Goal: Information Seeking & Learning: Get advice/opinions

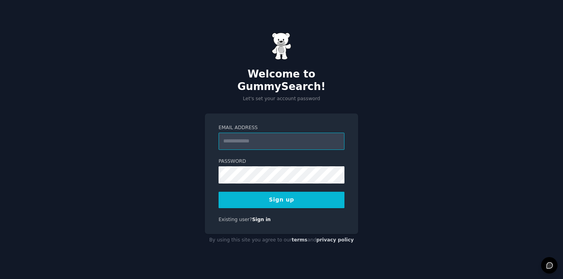
click at [251, 138] on input "Email Address" at bounding box center [282, 141] width 126 height 17
type input "**********"
click at [347, 140] on div "**********" at bounding box center [281, 173] width 153 height 121
click at [308, 196] on button "Sign up" at bounding box center [282, 200] width 126 height 16
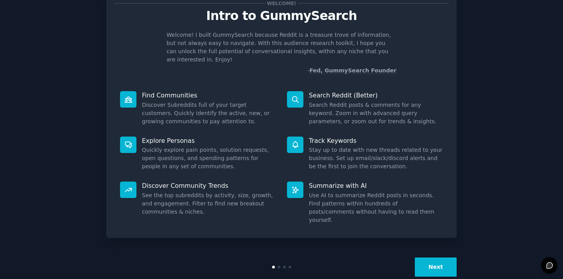
click at [450, 258] on button "Next" at bounding box center [436, 266] width 42 height 19
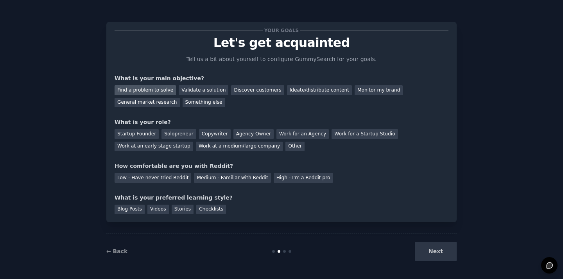
click at [162, 91] on div "Find a problem to solve" at bounding box center [145, 90] width 61 height 10
click at [199, 89] on div "Validate a solution" at bounding box center [204, 90] width 50 height 10
click at [159, 90] on div "Find a problem to solve" at bounding box center [145, 90] width 61 height 10
click at [172, 133] on div "Solopreneur" at bounding box center [178, 134] width 34 height 10
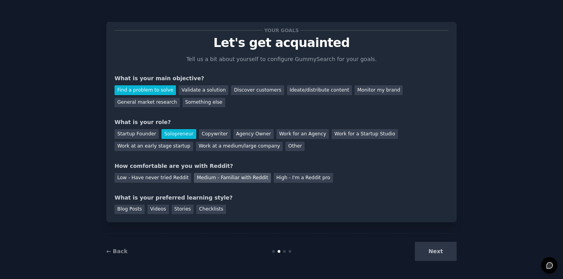
click at [233, 181] on div "Medium - Familiar with Reddit" at bounding box center [232, 178] width 77 height 10
click at [136, 211] on div "Blog Posts" at bounding box center [130, 209] width 30 height 10
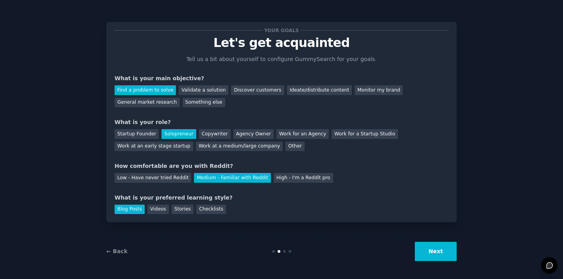
click at [428, 254] on button "Next" at bounding box center [436, 251] width 42 height 19
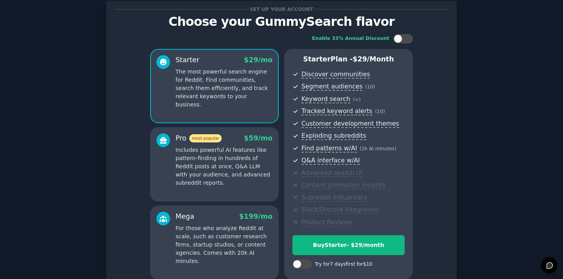
scroll to position [21, 0]
click at [405, 41] on div at bounding box center [403, 38] width 20 height 9
click at [405, 41] on div at bounding box center [408, 39] width 9 height 9
checkbox input "false"
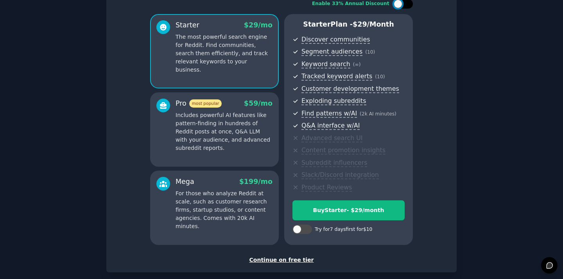
scroll to position [96, 0]
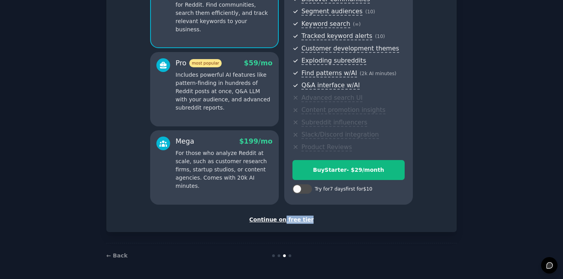
click at [284, 223] on div "Set up your account Choose your GummySearch flavor Enable 33% Annual Discount S…" at bounding box center [281, 79] width 350 height 306
click at [284, 221] on div "Continue on free tier" at bounding box center [282, 219] width 334 height 8
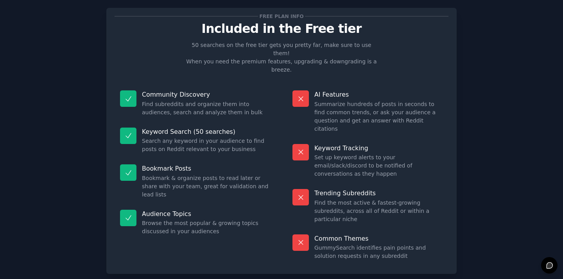
scroll to position [15, 0]
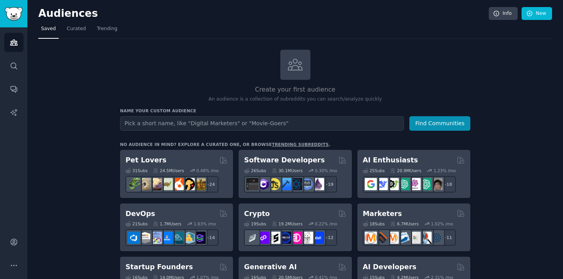
click at [276, 142] on link "trending subreddits" at bounding box center [300, 144] width 57 height 5
click at [20, 72] on link "Search" at bounding box center [13, 65] width 19 height 19
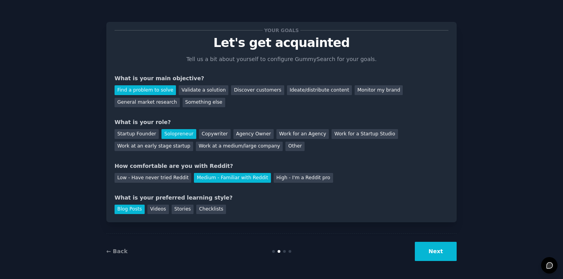
click at [432, 253] on button "Next" at bounding box center [436, 251] width 42 height 19
click at [432, 253] on div "Next" at bounding box center [398, 251] width 117 height 19
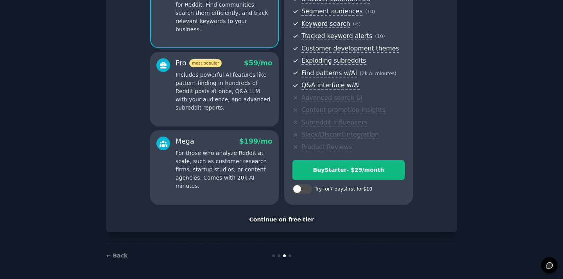
click at [290, 210] on div "Set up your account Choose your GummySearch flavor Enable 33% Annual Discount S…" at bounding box center [282, 79] width 334 height 290
click at [288, 221] on div "Continue on free tier" at bounding box center [282, 219] width 334 height 8
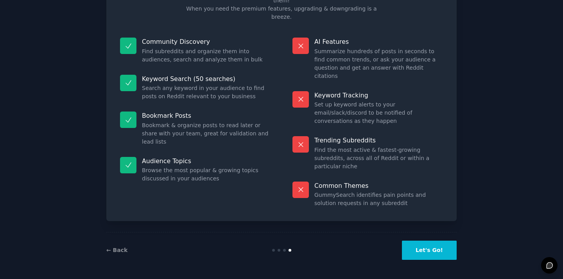
scroll to position [26, 0]
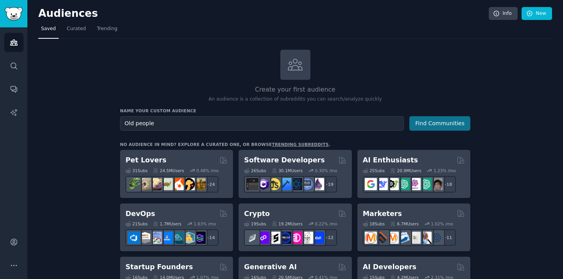
type input "Old people"
click at [433, 118] on button "Find Communities" at bounding box center [439, 123] width 61 height 14
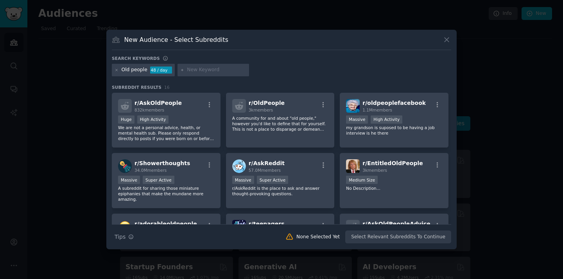
click at [449, 41] on icon at bounding box center [447, 40] width 8 height 8
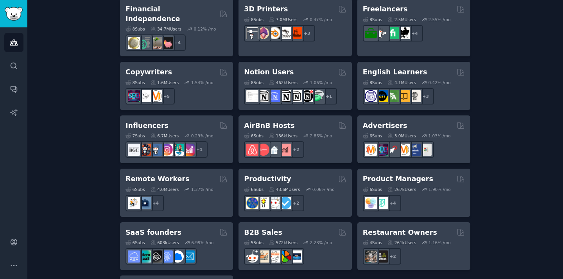
scroll to position [623, 0]
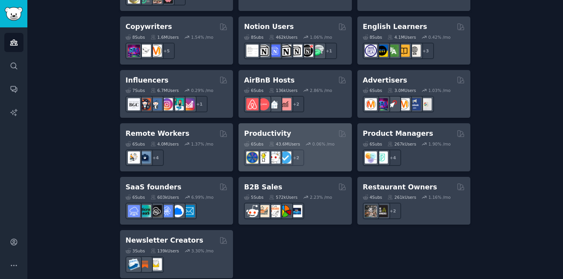
click at [307, 149] on div "+ 2" at bounding box center [295, 157] width 102 height 16
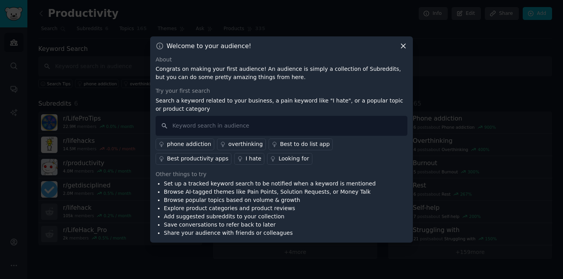
click at [278, 158] on div "Looking for" at bounding box center [293, 158] width 30 height 8
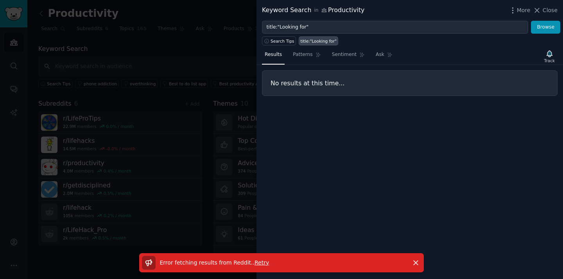
click at [258, 262] on span "Retry" at bounding box center [261, 262] width 14 height 6
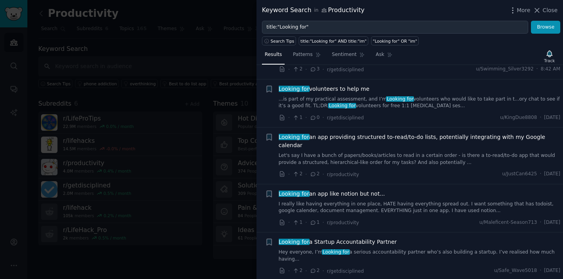
scroll to position [105, 0]
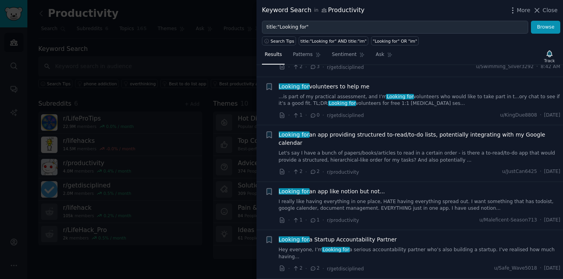
click at [346, 131] on span "Looking for an app providing structured to-read/to-do lists, potentially integr…" at bounding box center [420, 139] width 282 height 16
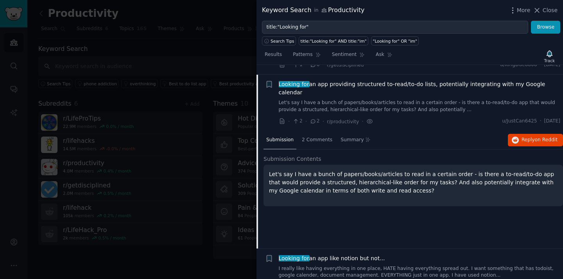
scroll to position [157, 0]
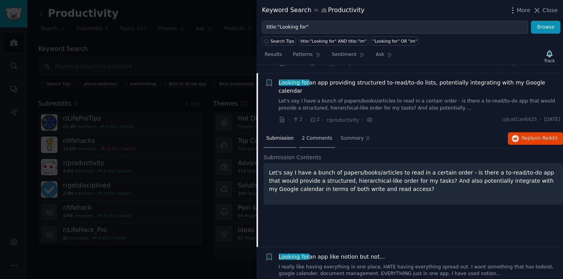
click at [327, 135] on span "2 Comments" at bounding box center [317, 138] width 30 height 7
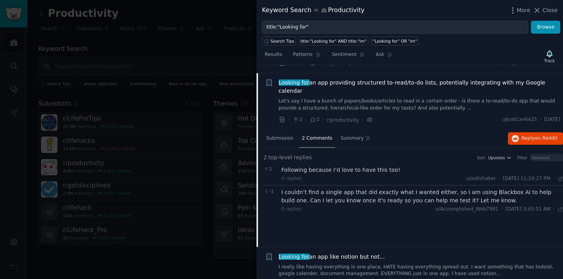
click at [374, 79] on span "Looking for an app providing structured to-read/to-do lists, potentially integr…" at bounding box center [420, 87] width 282 height 16
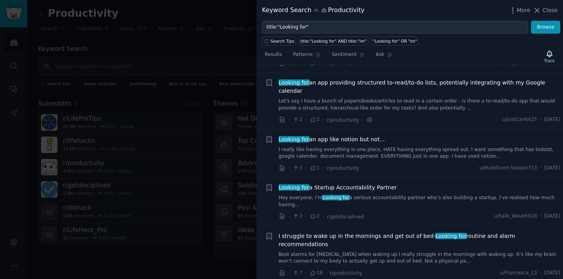
click at [374, 79] on span "Looking for an app providing structured to-read/to-do lists, potentially integr…" at bounding box center [420, 87] width 282 height 16
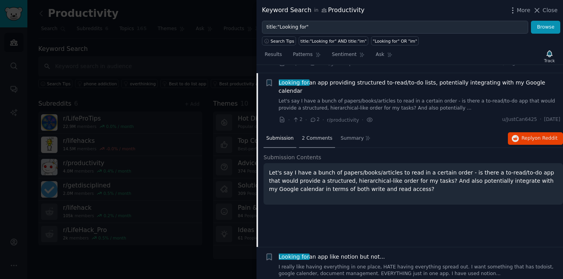
click at [320, 129] on div "2 Comments" at bounding box center [317, 138] width 36 height 19
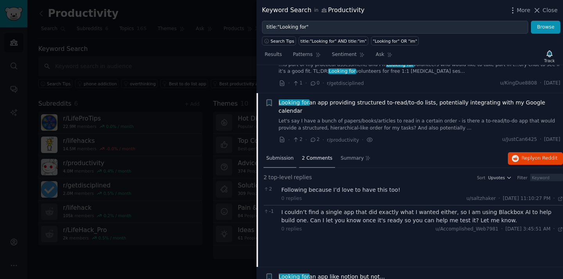
scroll to position [115, 0]
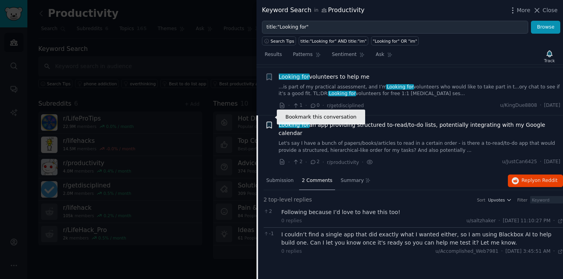
click at [270, 122] on icon "button" at bounding box center [269, 125] width 5 height 6
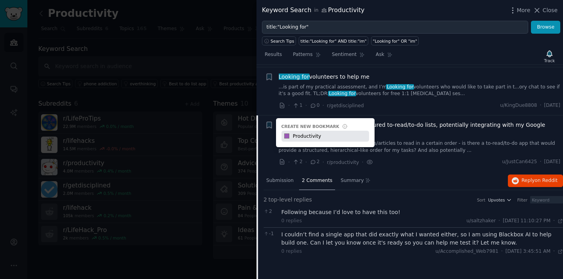
type input "Productivity"
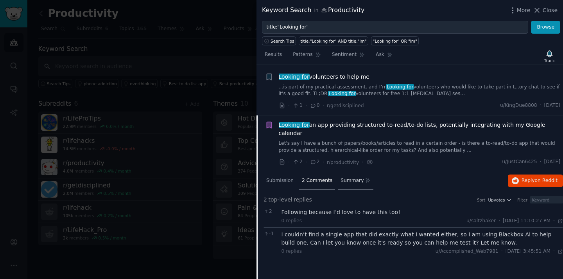
click at [353, 177] on span "Summary" at bounding box center [351, 180] width 23 height 7
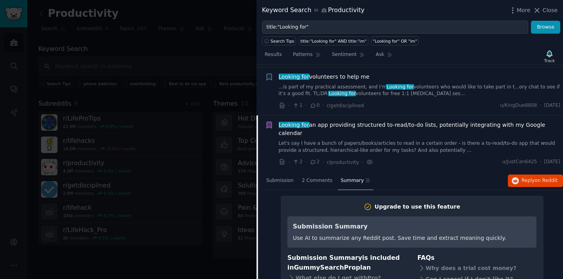
scroll to position [133, 0]
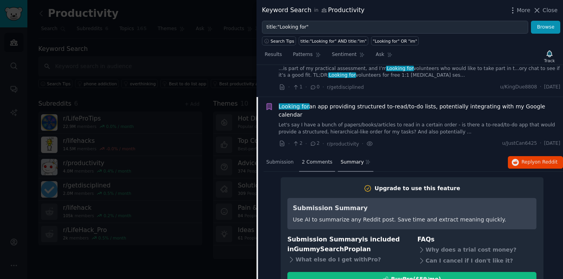
click at [317, 159] on span "2 Comments" at bounding box center [317, 162] width 30 height 7
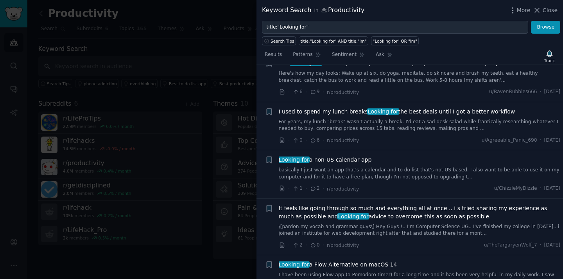
scroll to position [1203, 0]
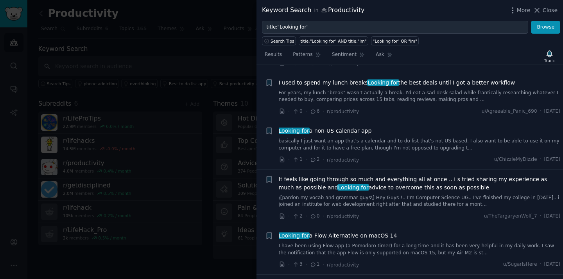
click at [353, 127] on span "Looking for a non-US calendar app" at bounding box center [325, 131] width 93 height 8
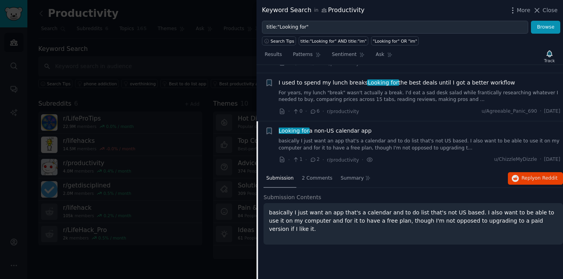
scroll to position [1110, 0]
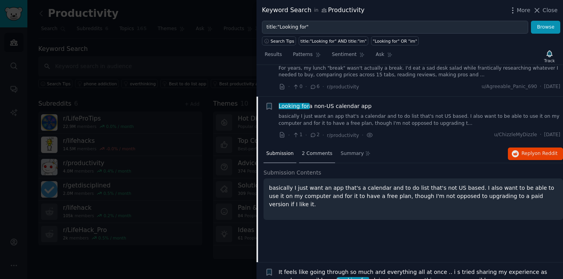
click at [327, 150] on span "2 Comments" at bounding box center [317, 153] width 30 height 7
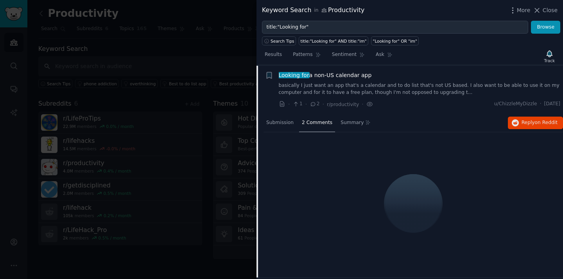
scroll to position [1141, 0]
click at [291, 120] on span "Submission" at bounding box center [279, 123] width 27 height 7
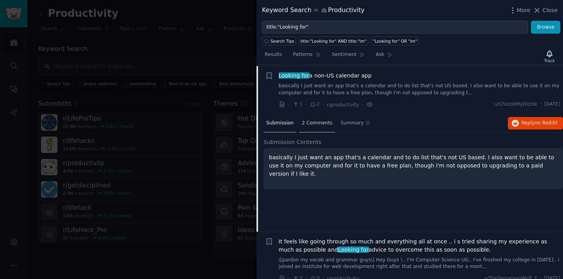
click at [320, 120] on span "2 Comments" at bounding box center [317, 123] width 30 height 7
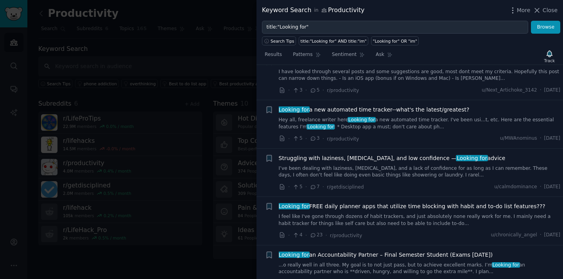
scroll to position [1810, 0]
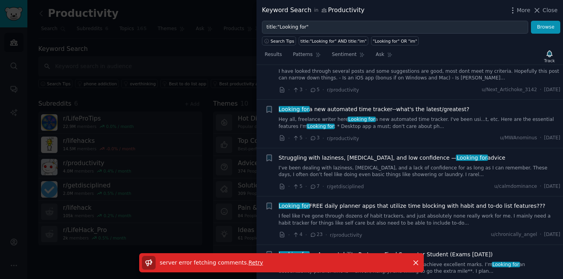
click at [252, 262] on span "Retry" at bounding box center [256, 262] width 14 height 6
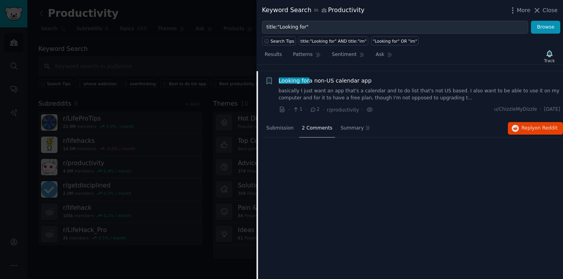
scroll to position [1132, 0]
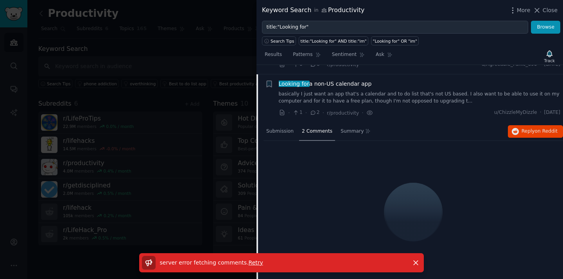
click at [251, 263] on span "Retry" at bounding box center [256, 262] width 14 height 6
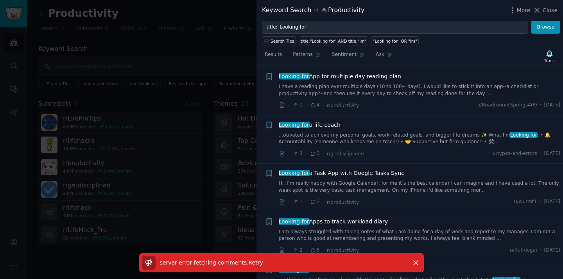
scroll to position [1491, 0]
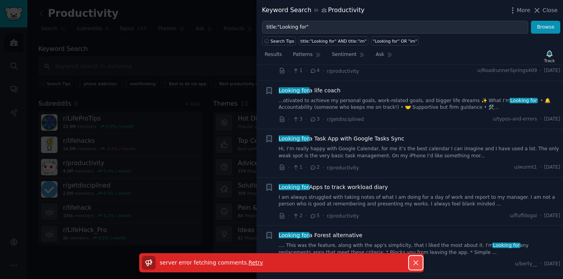
click at [418, 265] on icon "button" at bounding box center [416, 262] width 8 height 8
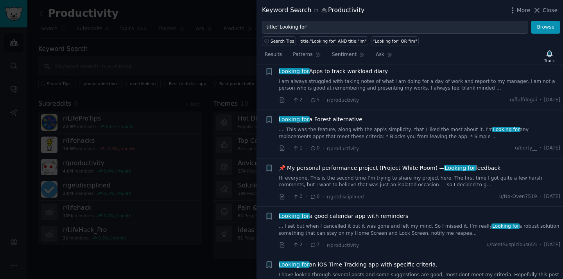
scroll to position [1659, 0]
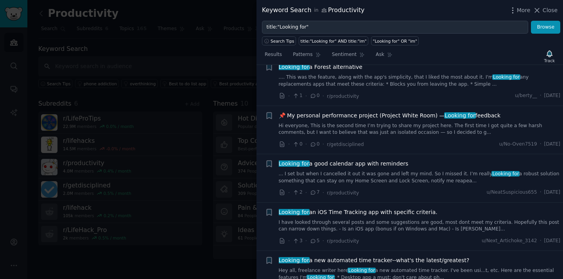
click at [390, 208] on div "Looking for an iOS Time Tracking app with specific criteria. I have looked thro…" at bounding box center [420, 220] width 282 height 25
click at [391, 208] on span "Looking for an iOS Time Tracking app with specific criteria." at bounding box center [358, 212] width 159 height 8
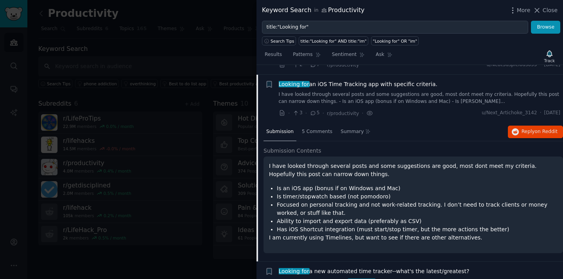
scroll to position [1628, 0]
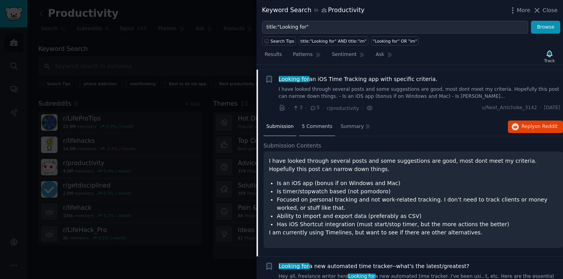
click at [321, 123] on span "5 Comments" at bounding box center [317, 126] width 30 height 7
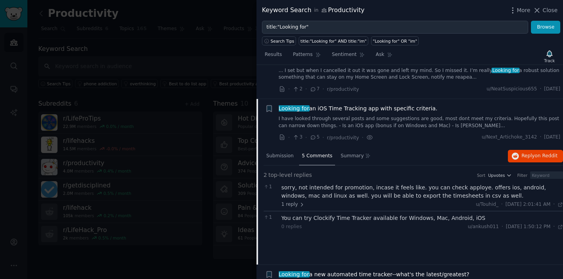
scroll to position [1595, 0]
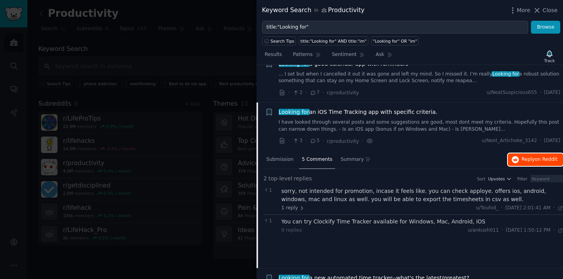
click at [529, 153] on button "Reply on Reddit" at bounding box center [535, 159] width 55 height 13
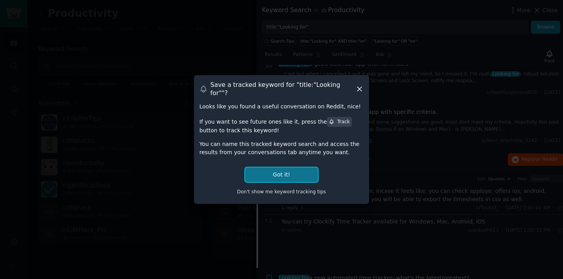
click at [297, 167] on button "Got it!" at bounding box center [281, 174] width 73 height 14
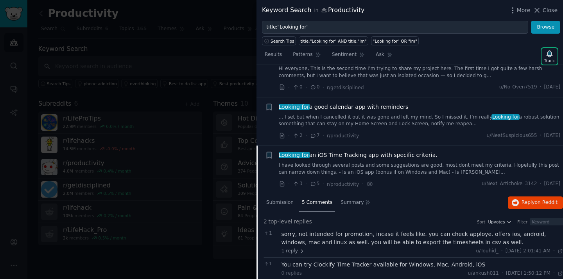
scroll to position [1537, 0]
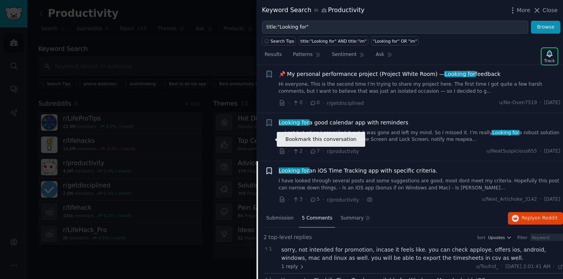
click at [270, 168] on icon "button" at bounding box center [269, 171] width 5 height 6
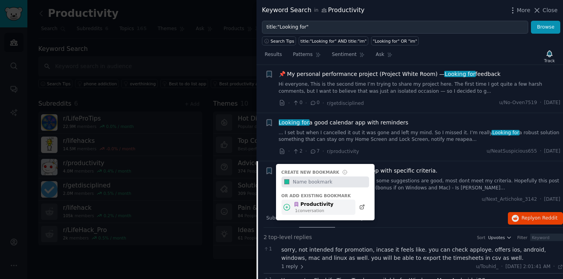
click at [312, 208] on div "1 conversation" at bounding box center [314, 210] width 38 height 5
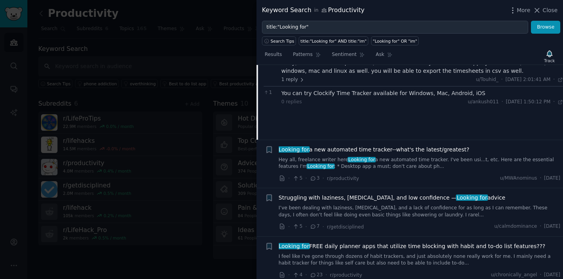
scroll to position [1734, 0]
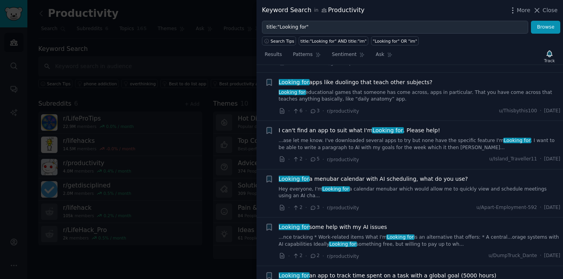
click at [372, 137] on link "...ase let me know. I've downloaded several apps to try but none have the speci…" at bounding box center [420, 144] width 282 height 14
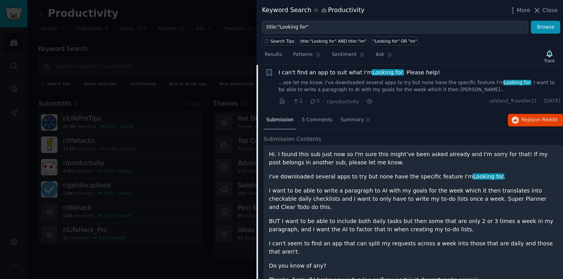
scroll to position [1924, 0]
click at [321, 117] on span "5 Comments" at bounding box center [317, 120] width 30 height 7
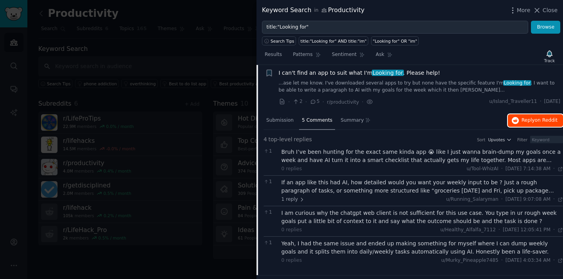
click at [531, 117] on span "Reply on Reddit" at bounding box center [539, 120] width 36 height 7
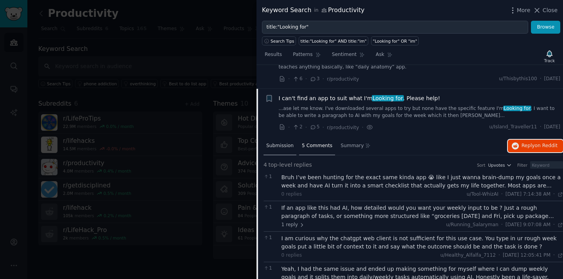
scroll to position [1864, 0]
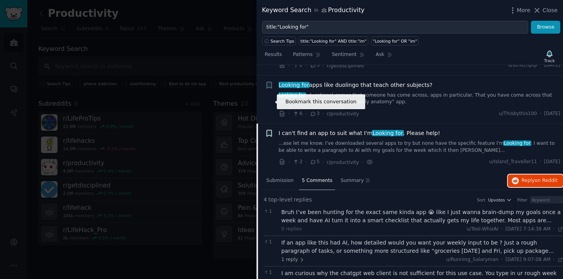
click at [271, 130] on icon "button" at bounding box center [269, 133] width 5 height 6
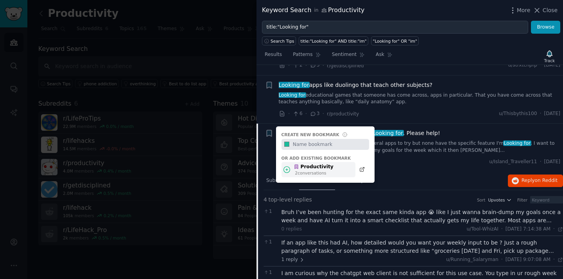
click at [312, 163] on div "Productivity" at bounding box center [314, 166] width 40 height 7
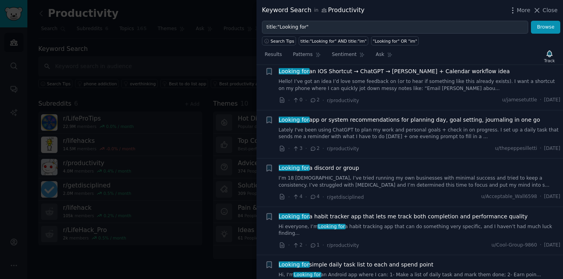
scroll to position [2383, 0]
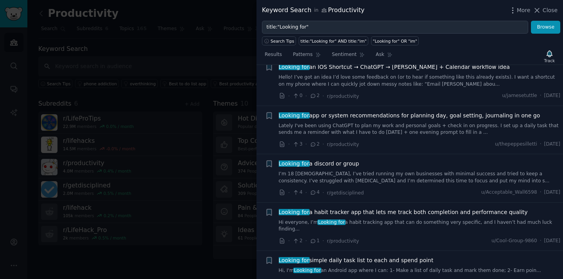
click at [382, 219] on link "Hi everyone, I’m Looking for a habit tracking app that can do something very sp…" at bounding box center [420, 226] width 282 height 14
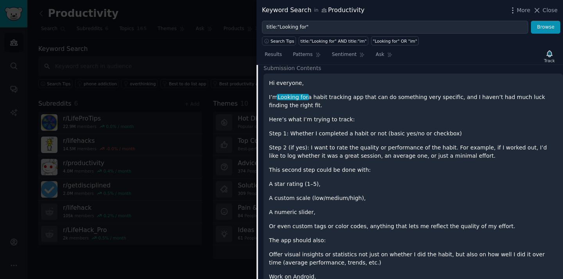
scroll to position [2301, 0]
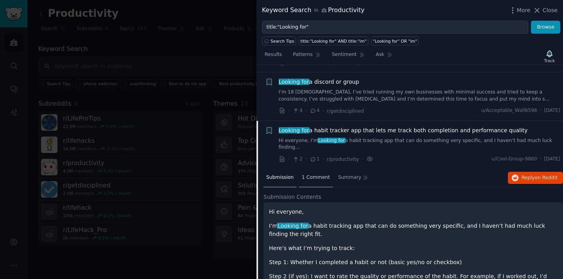
click at [326, 174] on span "1 Comment" at bounding box center [316, 177] width 28 height 7
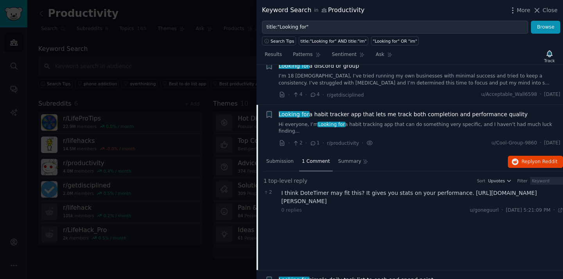
scroll to position [2328, 0]
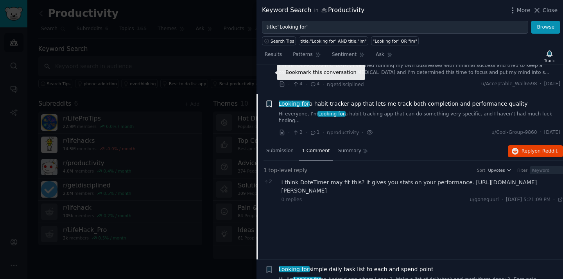
click at [271, 100] on icon "button" at bounding box center [269, 103] width 5 height 6
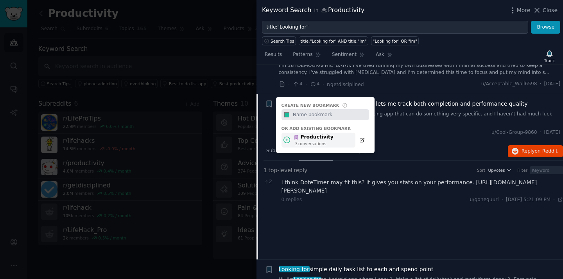
click at [308, 141] on div "3 conversation s" at bounding box center [314, 143] width 38 height 5
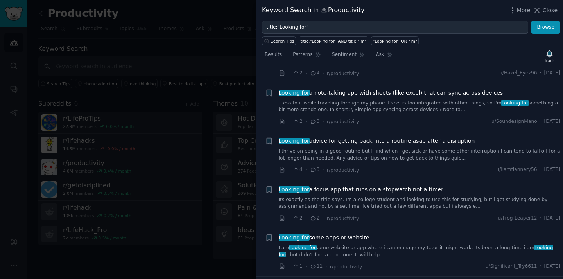
scroll to position [2797, 0]
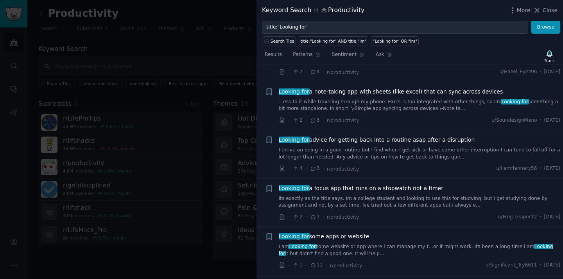
click at [362, 184] on span "Looking for a focus app that runs on a stopwatch not a timer" at bounding box center [361, 188] width 165 height 8
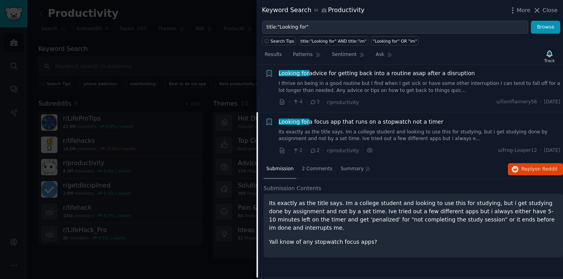
scroll to position [2748, 0]
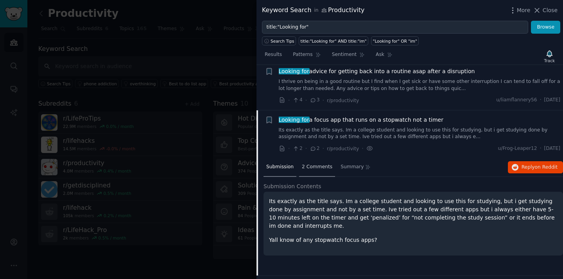
click at [320, 163] on span "2 Comments" at bounding box center [317, 166] width 30 height 7
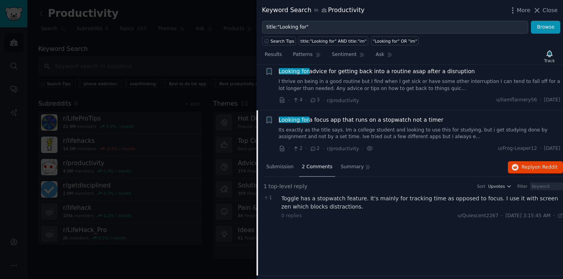
click at [373, 127] on link "Its exactly as the title says. Im a college student and looking to use this for…" at bounding box center [420, 134] width 282 height 14
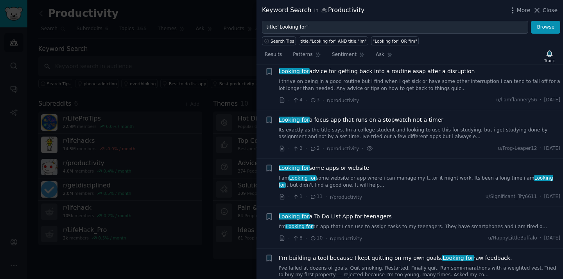
click at [375, 127] on link "Its exactly as the title says. Im a college student and looking to use this for…" at bounding box center [420, 134] width 282 height 14
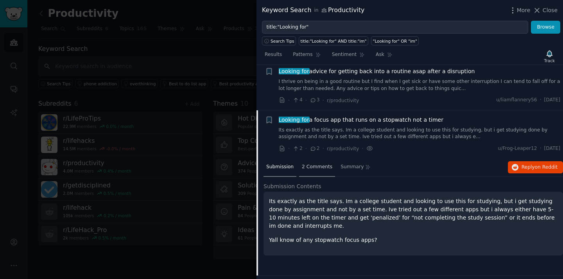
click at [320, 163] on span "2 Comments" at bounding box center [317, 166] width 30 height 7
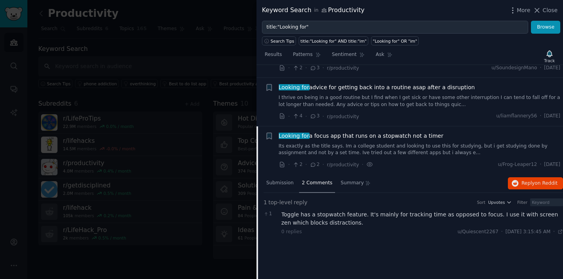
scroll to position [2722, 0]
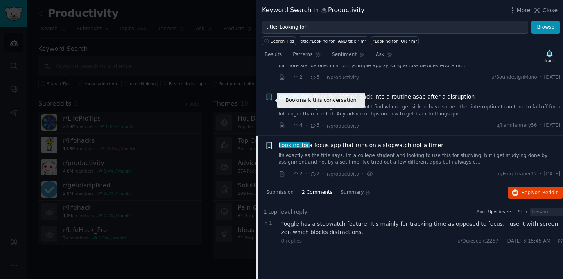
click at [269, 142] on icon "button" at bounding box center [269, 145] width 5 height 6
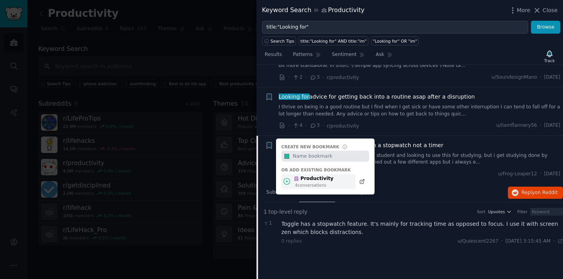
click at [315, 182] on div "4 conversation s" at bounding box center [314, 184] width 38 height 5
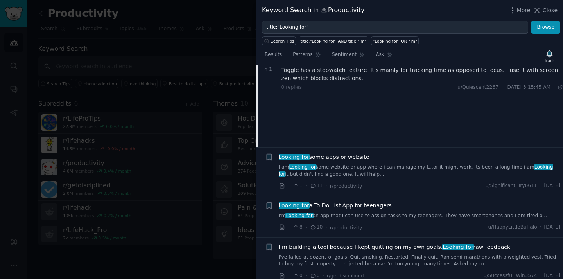
scroll to position [2877, 0]
click at [380, 211] on link "I'm Looking for an app that I can use to assign tasks to my teenagers. They hav…" at bounding box center [420, 214] width 282 height 7
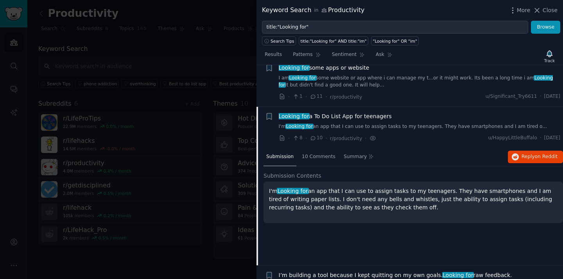
scroll to position [2844, 0]
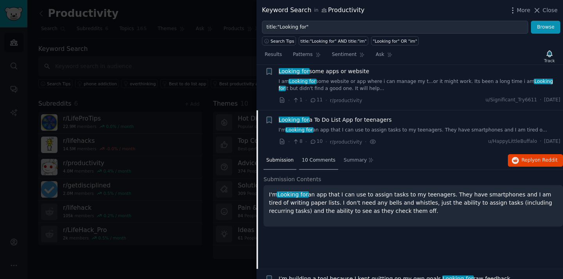
click at [321, 157] on span "10 Comments" at bounding box center [319, 160] width 34 height 7
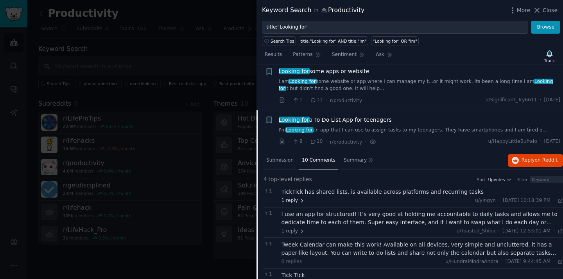
click at [301, 199] on icon at bounding box center [302, 200] width 2 height 3
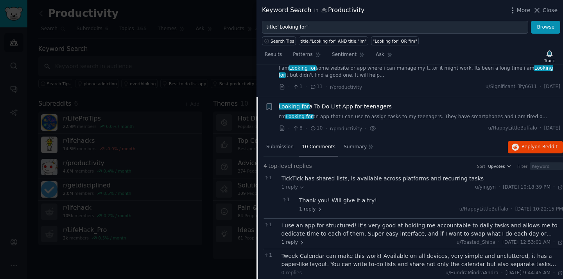
scroll to position [2866, 0]
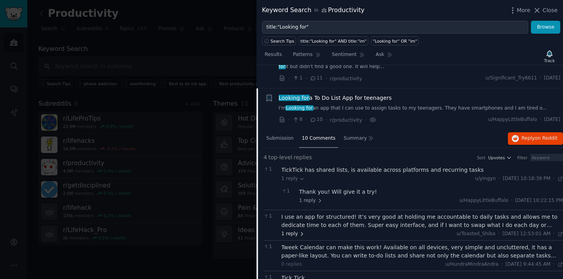
click at [301, 231] on icon at bounding box center [301, 233] width 5 height 5
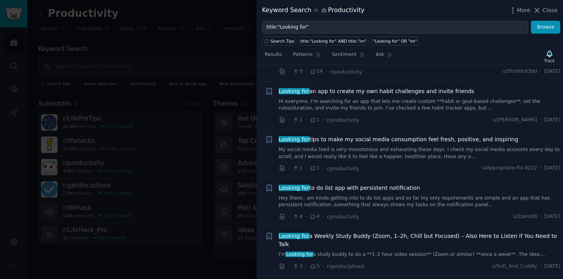
scroll to position [3984, 0]
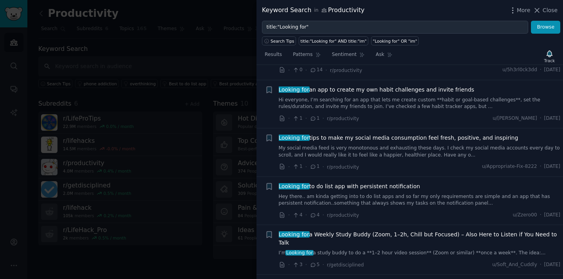
click at [381, 182] on div "Looking for to do list app with persistent notification Hey there.. am kinda ge…" at bounding box center [420, 194] width 282 height 25
click at [381, 182] on span "Looking for to do list app with persistent notification" at bounding box center [350, 186] width 142 height 8
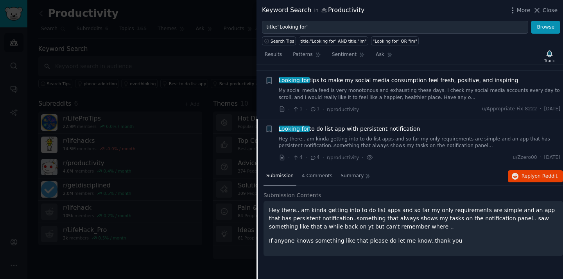
scroll to position [3846, 0]
click at [320, 172] on span "4 Comments" at bounding box center [317, 175] width 30 height 7
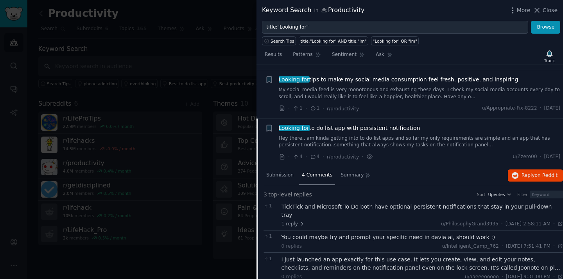
click at [348, 202] on div "TickTick and Microsoft To Do both have optional persistent notifications that s…" at bounding box center [422, 210] width 282 height 16
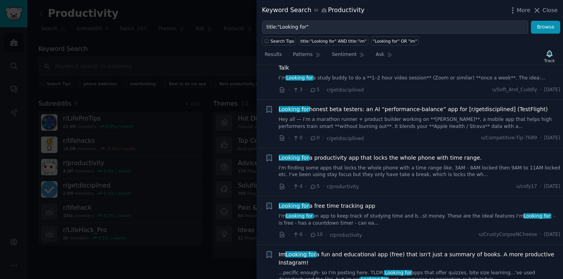
scroll to position [4113, 0]
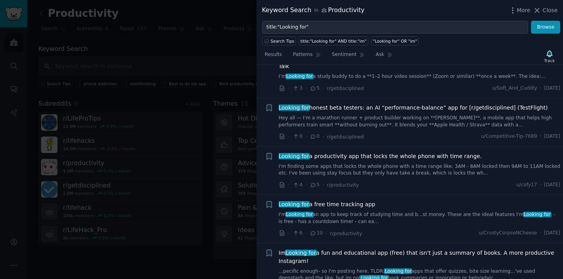
click at [366, 152] on div "Looking for a productivity app that locks the whole phone with time range. I'm …" at bounding box center [420, 170] width 282 height 37
click at [365, 163] on link "I'm finding some apps that locks the whole phone with a time range like. 3AM - …" at bounding box center [420, 170] width 282 height 14
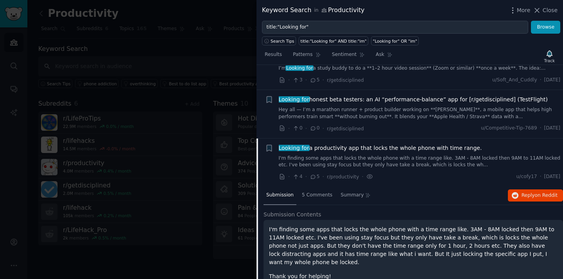
scroll to position [3984, 0]
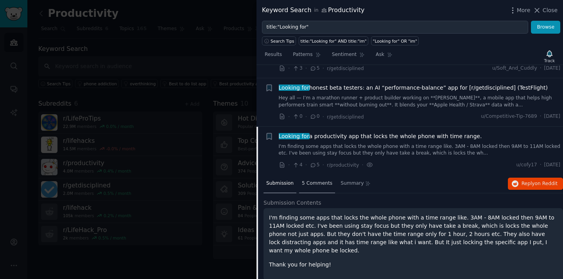
click at [324, 180] on span "5 Comments" at bounding box center [317, 183] width 30 height 7
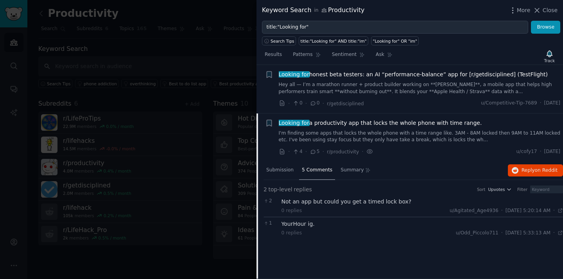
scroll to position [3994, 0]
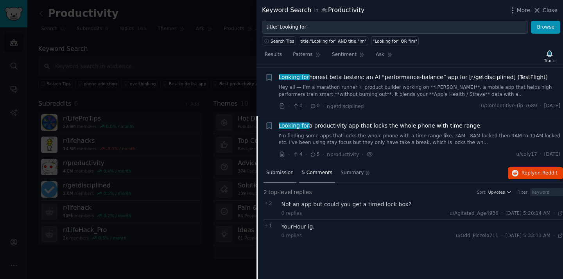
click at [288, 169] on span "Submission" at bounding box center [279, 172] width 27 height 7
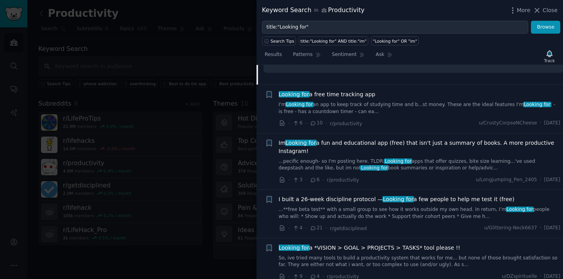
scroll to position [4276, 0]
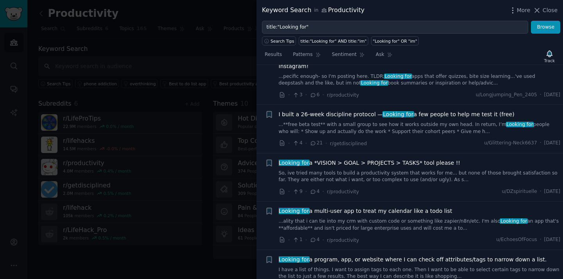
click at [355, 170] on link "So, ive tried many tools to build a productivity system that works for me... bu…" at bounding box center [420, 177] width 282 height 14
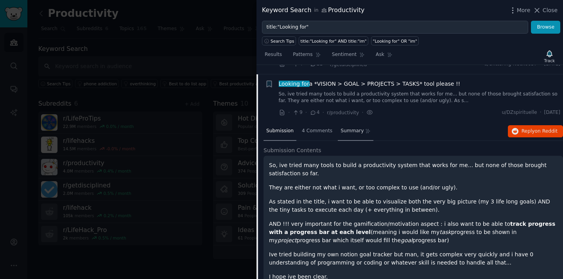
scroll to position [4239, 0]
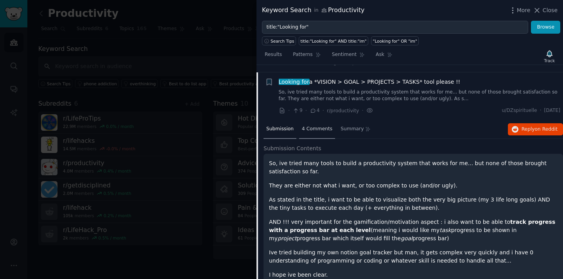
click at [314, 125] on span "4 Comments" at bounding box center [317, 128] width 30 height 7
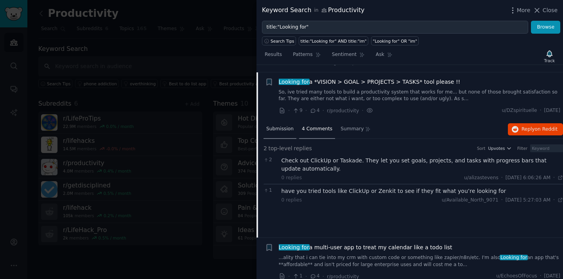
click at [288, 125] on span "Submission" at bounding box center [279, 128] width 27 height 7
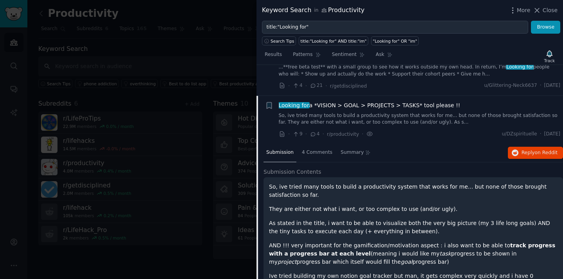
scroll to position [4177, 0]
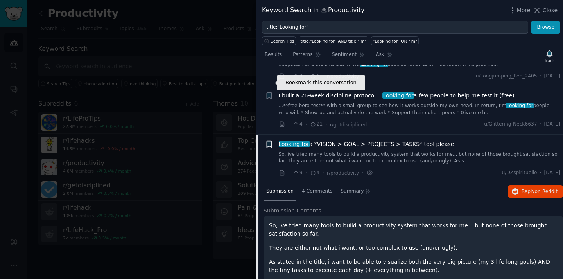
click at [271, 141] on icon "button" at bounding box center [269, 144] width 5 height 6
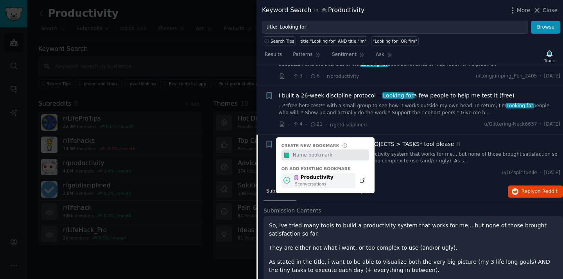
click at [312, 174] on div "Productivity" at bounding box center [314, 177] width 40 height 7
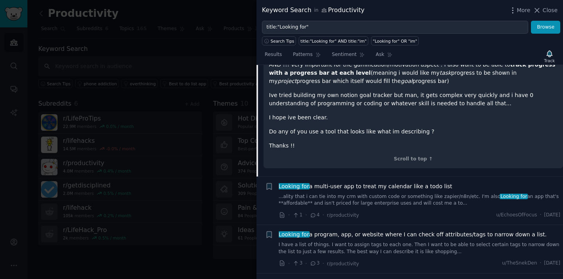
scroll to position [4399, 0]
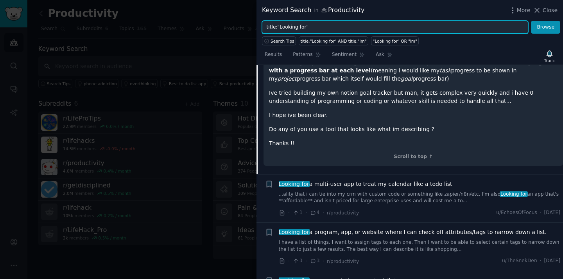
click at [305, 26] on input "title:"Looking for"" at bounding box center [395, 27] width 266 height 13
type input "title:"I need""
click at [531, 21] on button "Browse" at bounding box center [545, 27] width 29 height 13
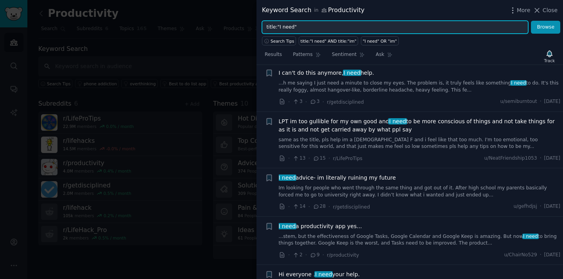
scroll to position [530, 0]
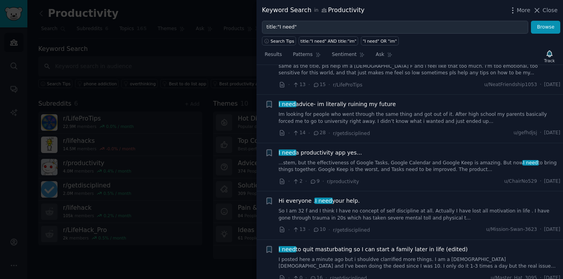
click at [350, 152] on span "I need a productivity app yes..." at bounding box center [320, 153] width 83 height 8
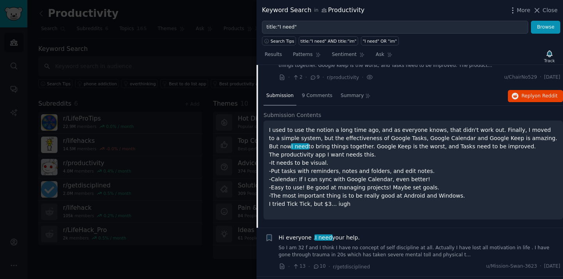
scroll to position [642, 0]
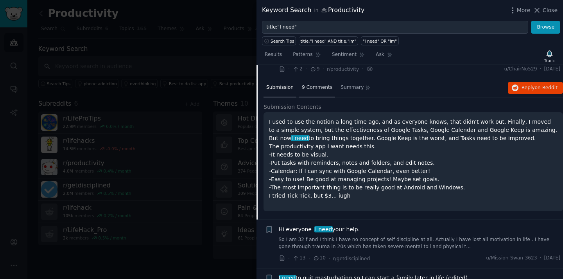
click at [325, 88] on span "9 Comments" at bounding box center [317, 87] width 30 height 7
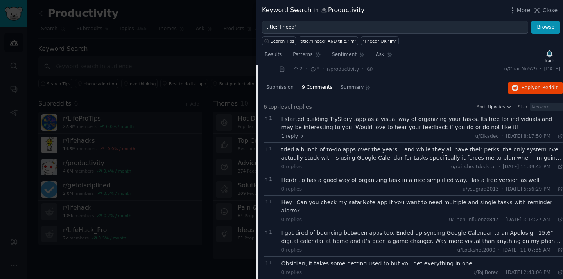
click at [364, 157] on div "tried a bunch of to-do apps over the years... and while they all have their per…" at bounding box center [422, 153] width 282 height 16
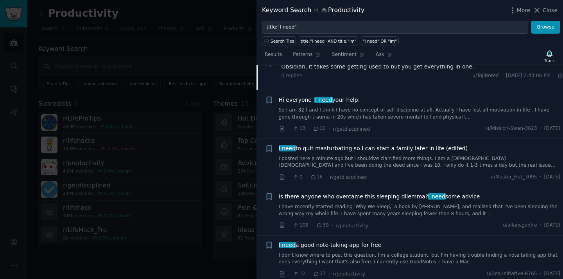
scroll to position [858, 0]
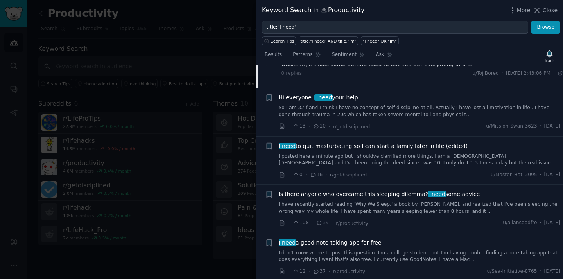
click at [369, 153] on link "I posted here a minute ago but i shouldve clarrified more things. I am a 19 yr …" at bounding box center [420, 160] width 282 height 14
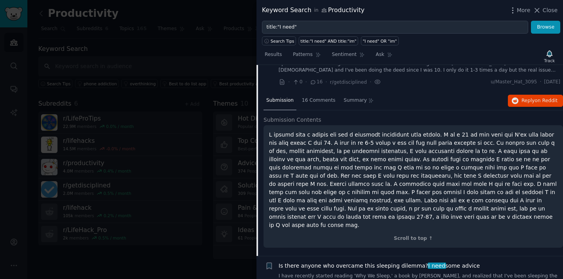
scroll to position [704, 0]
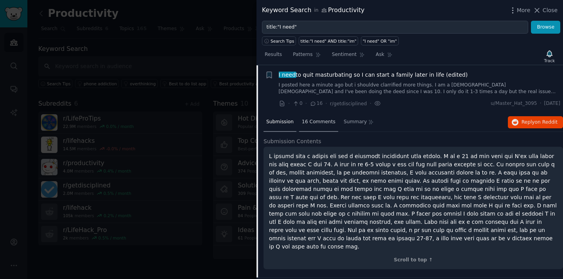
click at [324, 127] on div "16 Comments" at bounding box center [318, 122] width 39 height 19
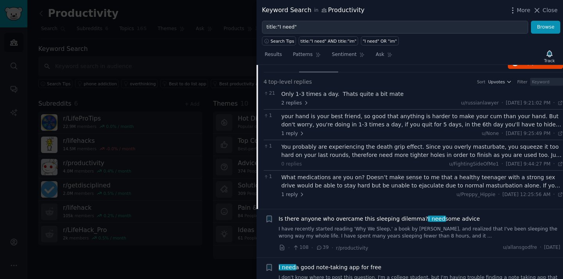
scroll to position [745, 0]
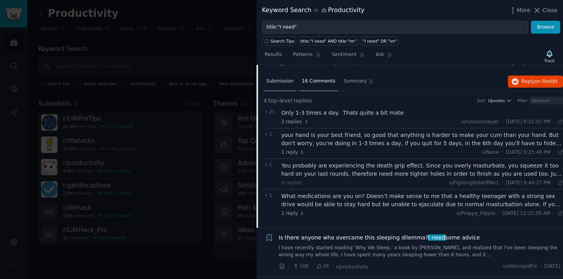
click at [286, 78] on span "Submission" at bounding box center [279, 81] width 27 height 7
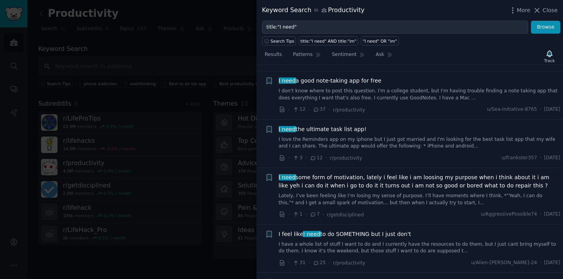
scroll to position [981, 0]
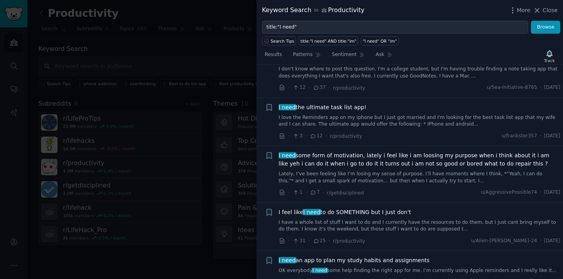
click at [231, 74] on div at bounding box center [281, 139] width 563 height 279
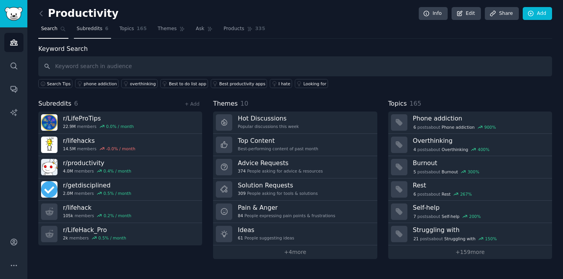
click at [99, 26] on span "Subreddits" at bounding box center [90, 28] width 26 height 7
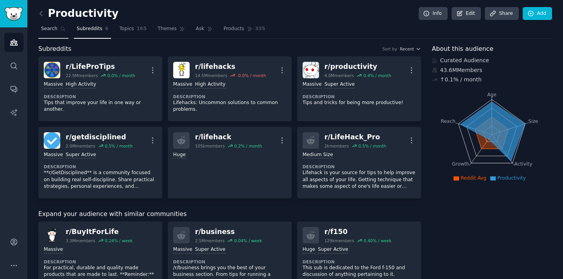
click at [56, 29] on span "Search" at bounding box center [49, 28] width 16 height 7
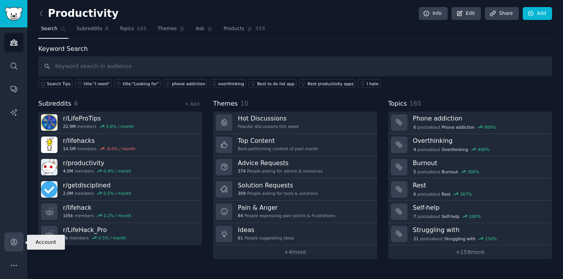
click at [9, 246] on link "Account" at bounding box center [13, 241] width 19 height 19
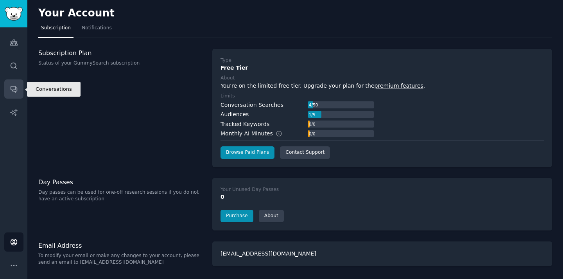
click at [19, 93] on link "Conversations" at bounding box center [13, 88] width 19 height 19
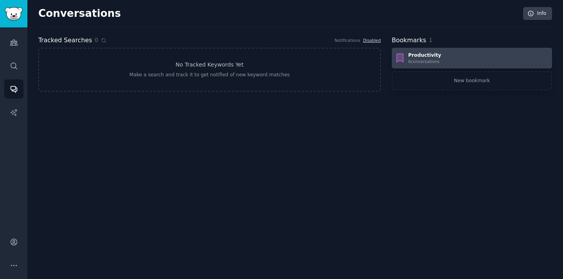
click at [411, 52] on div "Productivity" at bounding box center [424, 55] width 33 height 7
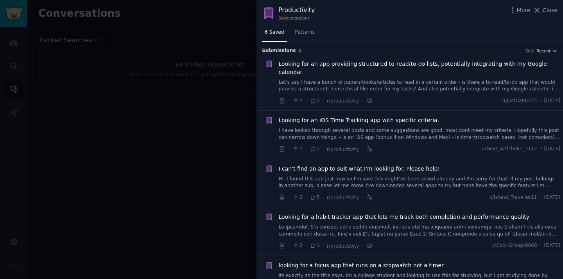
click at [192, 116] on div at bounding box center [281, 139] width 563 height 279
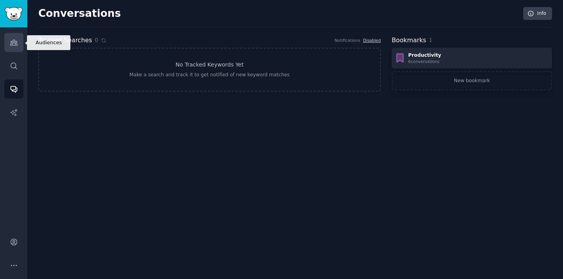
click at [21, 45] on link "Audiences" at bounding box center [13, 42] width 19 height 19
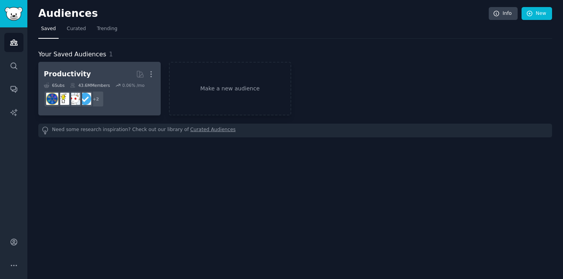
click at [100, 72] on h2 "Productivity More" at bounding box center [99, 74] width 111 height 14
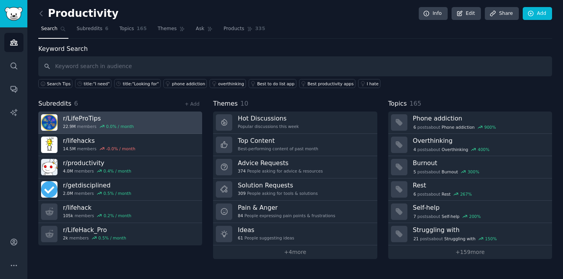
click at [108, 120] on h3 "r/ LifeProTips" at bounding box center [98, 118] width 71 height 8
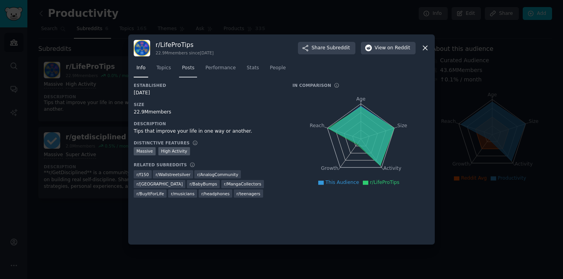
click at [181, 69] on link "Posts" at bounding box center [188, 70] width 18 height 16
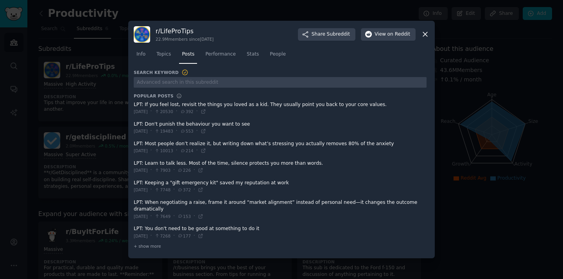
click at [426, 36] on icon at bounding box center [425, 34] width 4 height 4
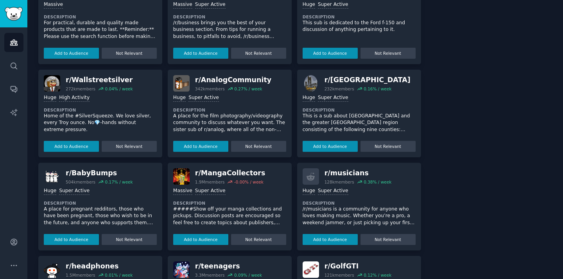
scroll to position [215, 0]
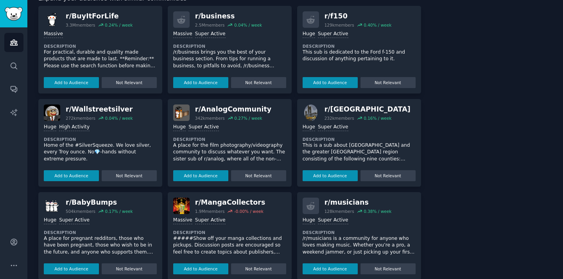
click at [232, 106] on div "r/ AnalogCommunity" at bounding box center [233, 109] width 76 height 10
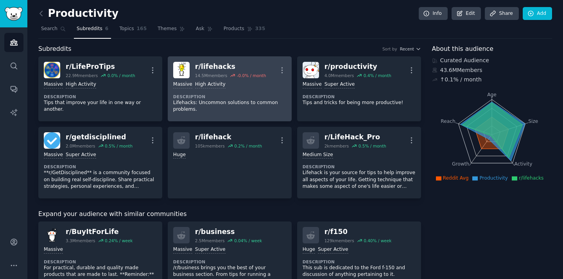
click at [226, 79] on div "Massive High Activity Description Lifehacks: Uncommon solutions to common probl…" at bounding box center [229, 97] width 113 height 38
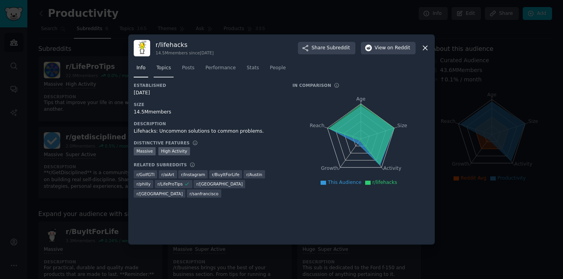
click at [167, 67] on span "Topics" at bounding box center [163, 67] width 14 height 7
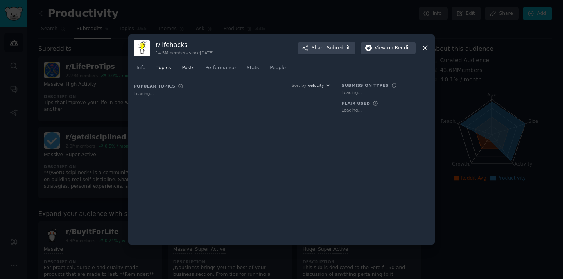
click at [189, 67] on span "Posts" at bounding box center [188, 67] width 13 height 7
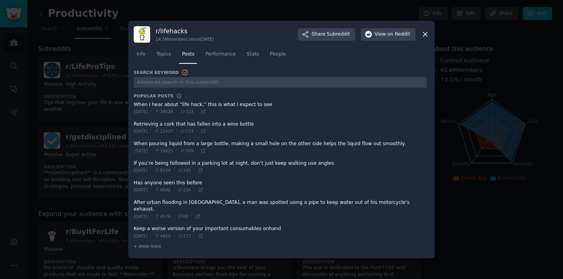
click at [421, 36] on icon at bounding box center [425, 34] width 8 height 8
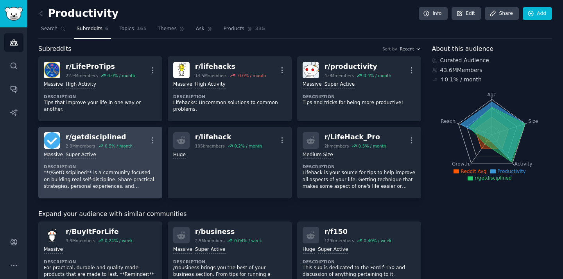
click at [110, 151] on div "Massive Super Active" at bounding box center [100, 154] width 113 height 7
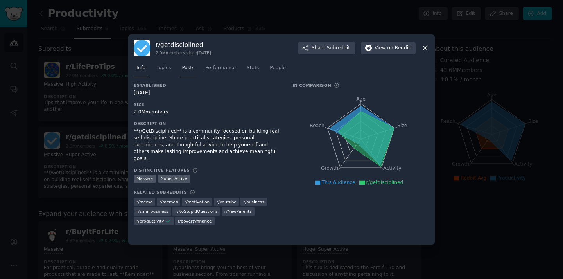
click at [190, 69] on span "Posts" at bounding box center [188, 67] width 13 height 7
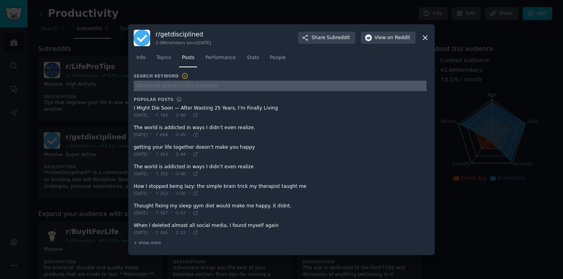
click at [229, 88] on input "text" at bounding box center [280, 86] width 293 height 11
type input "I need"
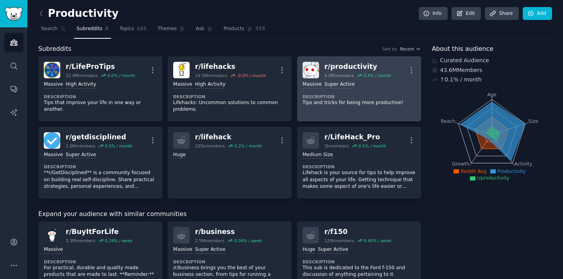
click at [345, 68] on div "r/ productivity" at bounding box center [357, 67] width 67 height 10
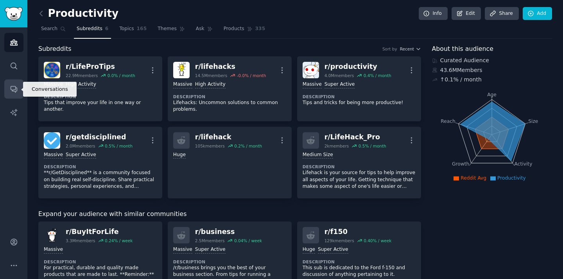
click at [14, 93] on icon "Sidebar" at bounding box center [14, 89] width 8 height 8
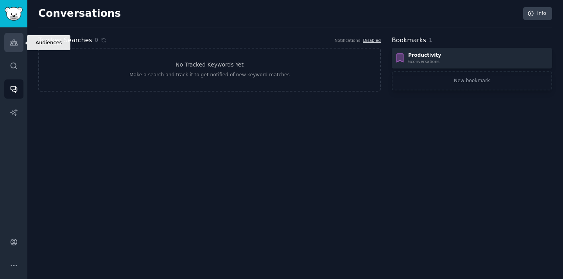
click at [17, 43] on icon "Sidebar" at bounding box center [14, 42] width 8 height 8
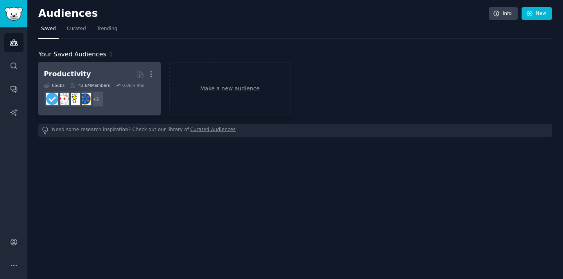
click at [101, 77] on h2 "Productivity More" at bounding box center [99, 74] width 111 height 14
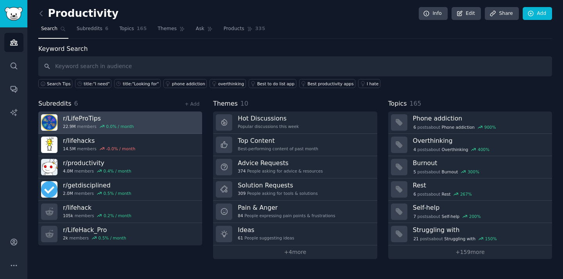
click at [141, 124] on link "r/ LifeProTips 22.9M members 0.0 % / month" at bounding box center [120, 122] width 164 height 22
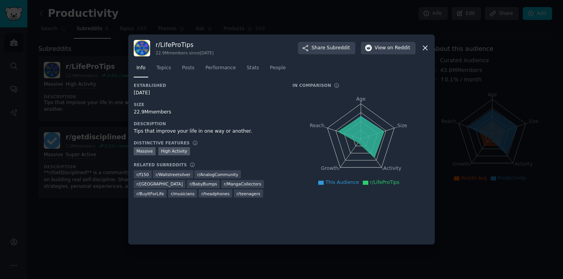
click at [95, 130] on div at bounding box center [281, 139] width 563 height 279
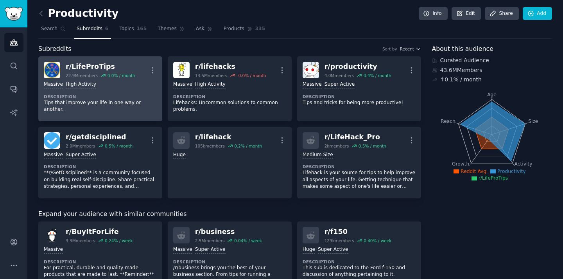
click at [138, 88] on div "Massive High Activity" at bounding box center [100, 84] width 113 height 7
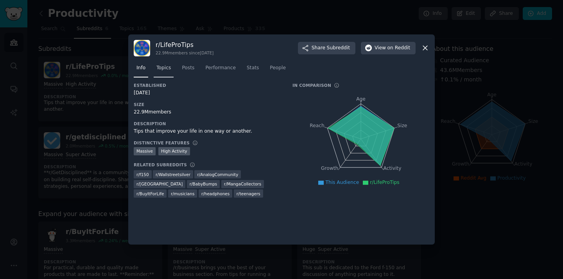
click at [167, 69] on span "Topics" at bounding box center [163, 67] width 14 height 7
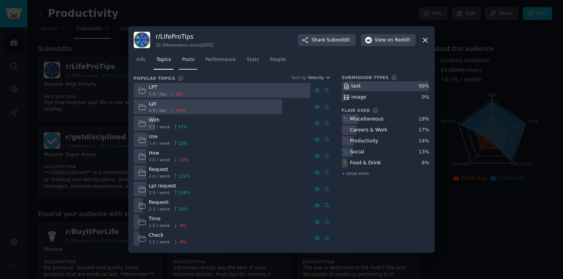
click at [192, 65] on link "Posts" at bounding box center [188, 62] width 18 height 16
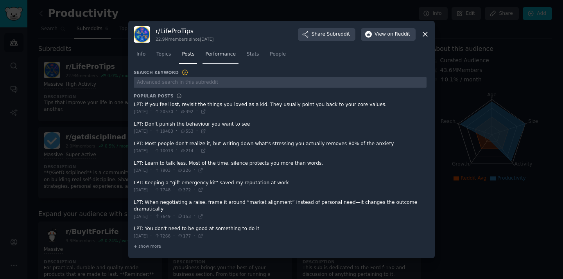
click at [233, 59] on link "Performance" at bounding box center [220, 56] width 36 height 16
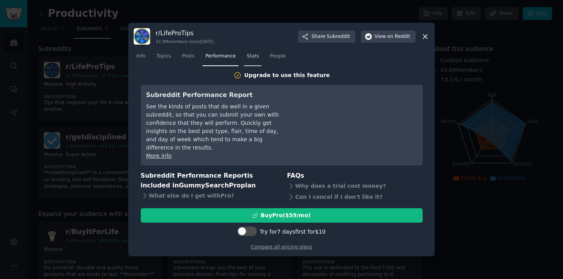
click at [246, 60] on link "Stats" at bounding box center [253, 58] width 18 height 16
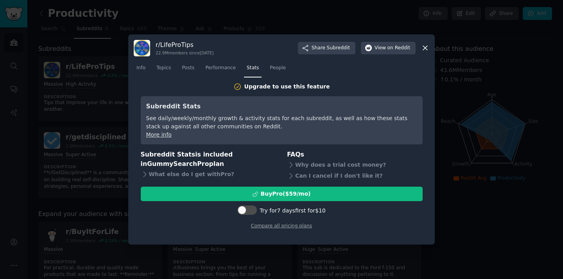
click at [423, 49] on icon at bounding box center [425, 48] width 8 height 8
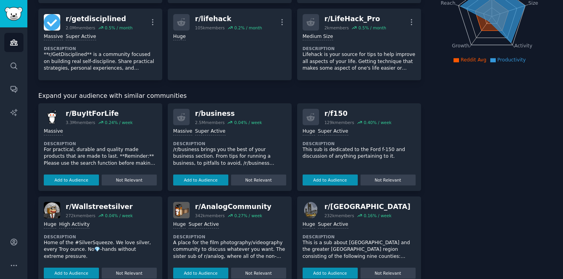
scroll to position [122, 0]
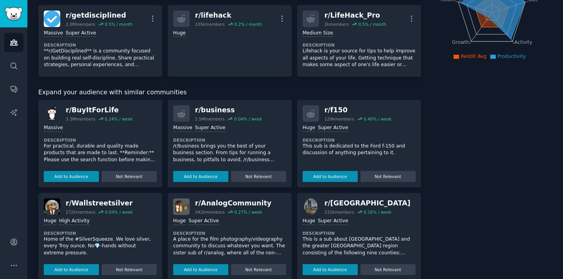
click at [203, 170] on div "Add to Audience Not Relevant" at bounding box center [229, 175] width 113 height 14
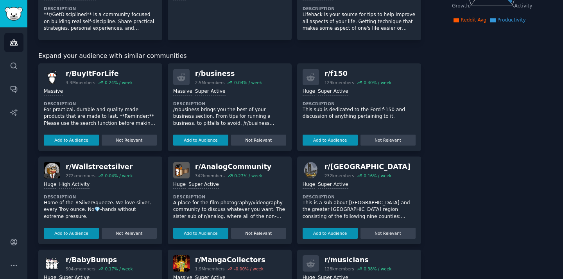
scroll to position [149, 0]
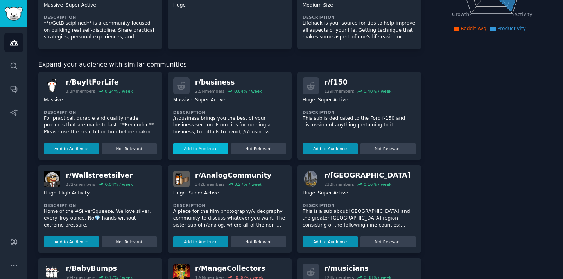
click at [207, 146] on button "Add to Audience" at bounding box center [200, 148] width 55 height 11
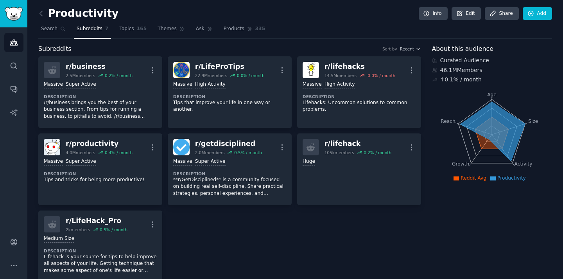
scroll to position [13, 0]
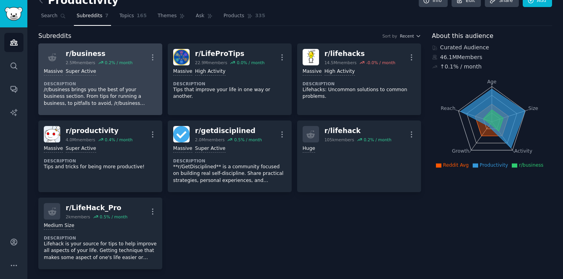
click at [140, 111] on link "r/ business 2.5M members 0.2 % / month More Massive Super Active Description /r…" at bounding box center [100, 79] width 124 height 72
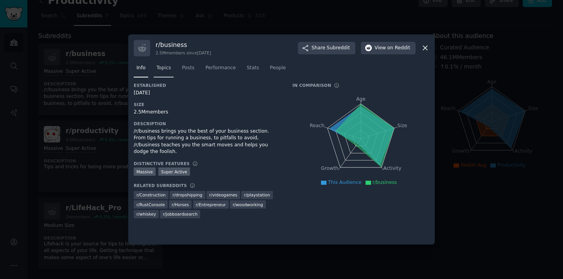
click at [161, 70] on span "Topics" at bounding box center [163, 67] width 14 height 7
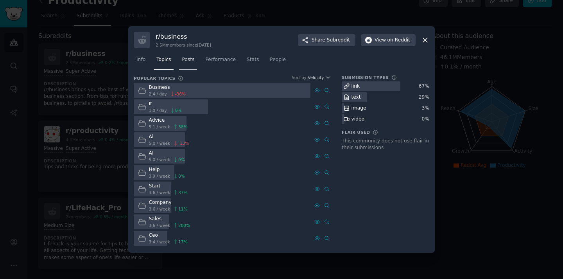
click at [188, 60] on span "Posts" at bounding box center [188, 59] width 13 height 7
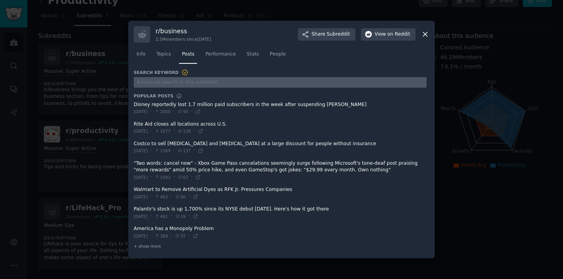
click at [187, 82] on input "text" at bounding box center [280, 82] width 293 height 11
type input "I wish there was"
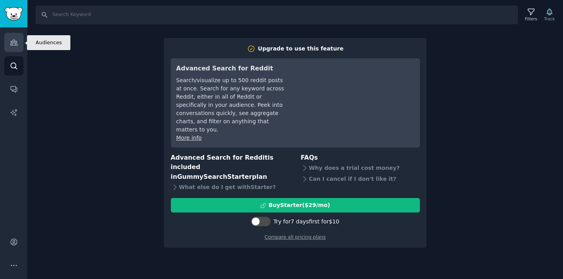
click at [8, 47] on link "Audiences" at bounding box center [13, 42] width 19 height 19
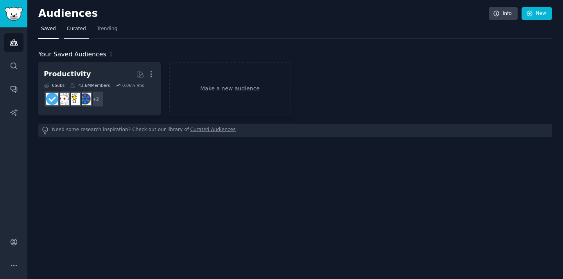
click at [74, 27] on span "Curated" at bounding box center [76, 28] width 19 height 7
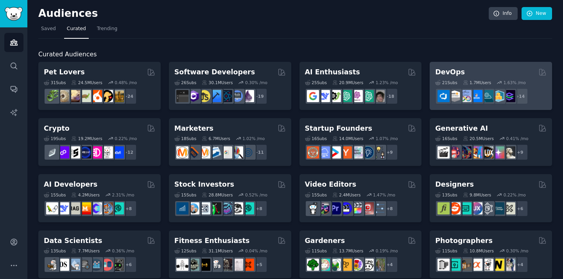
click at [455, 70] on h2 "DevOps" at bounding box center [450, 72] width 30 height 10
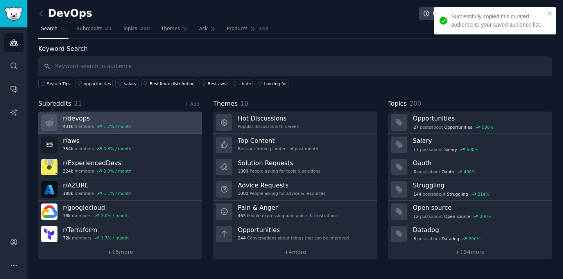
click at [141, 117] on link "r/ devops 431k members 1.7 % / month" at bounding box center [120, 122] width 164 height 22
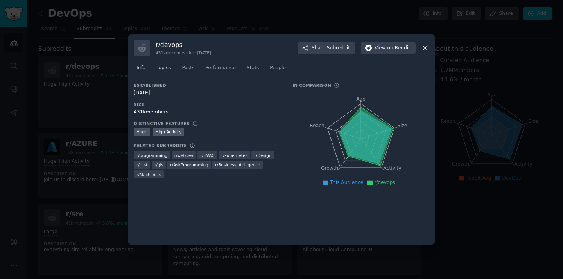
click at [168, 67] on span "Topics" at bounding box center [163, 67] width 14 height 7
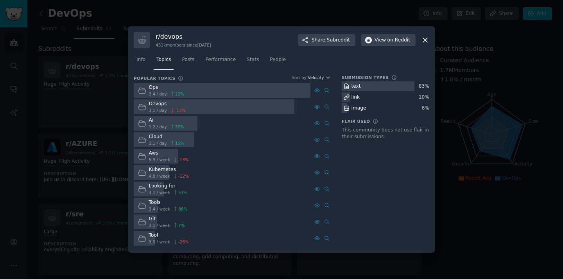
click at [192, 92] on div at bounding box center [222, 90] width 177 height 15
click at [189, 60] on span "Posts" at bounding box center [188, 59] width 13 height 7
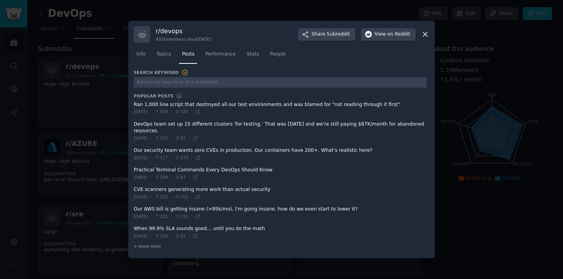
click at [203, 105] on span at bounding box center [280, 108] width 293 height 19
click at [200, 104] on span at bounding box center [280, 108] width 293 height 19
click at [423, 37] on icon at bounding box center [425, 34] width 8 height 8
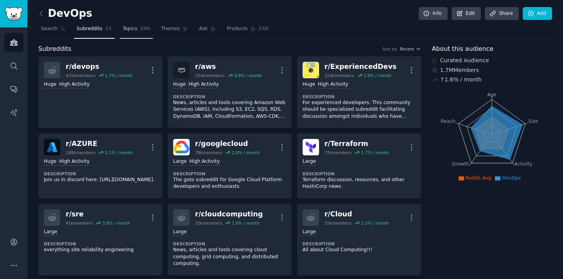
click at [140, 26] on span "200" at bounding box center [145, 28] width 10 height 7
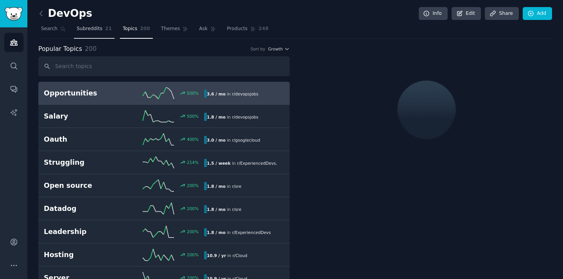
click at [106, 30] on span "21" at bounding box center [108, 28] width 7 height 7
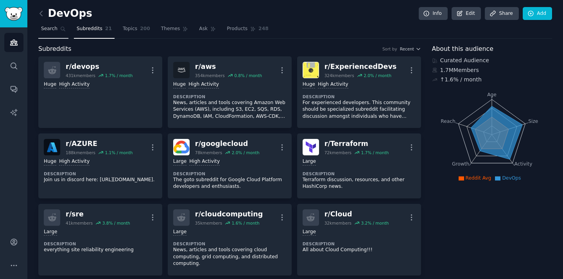
click at [56, 31] on span "Search" at bounding box center [49, 28] width 16 height 7
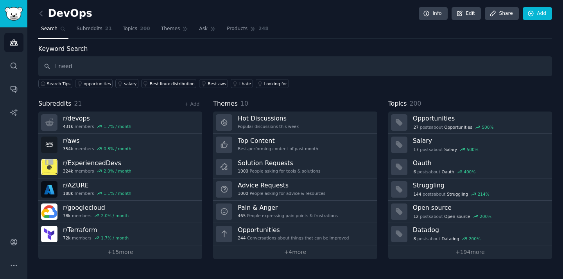
type input "I need"
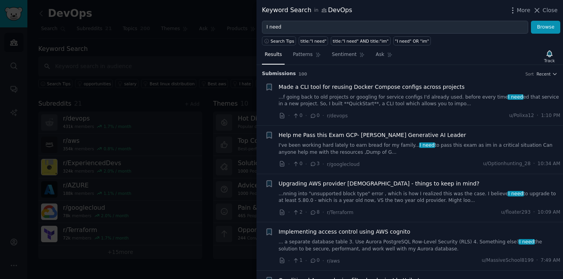
scroll to position [21, 0]
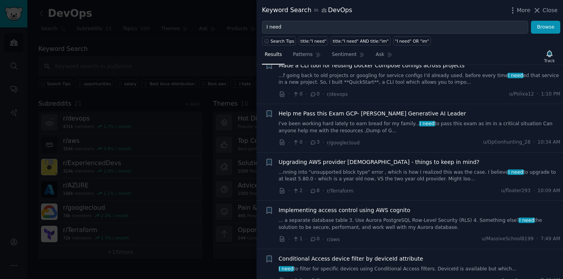
click at [174, 110] on div at bounding box center [281, 139] width 563 height 279
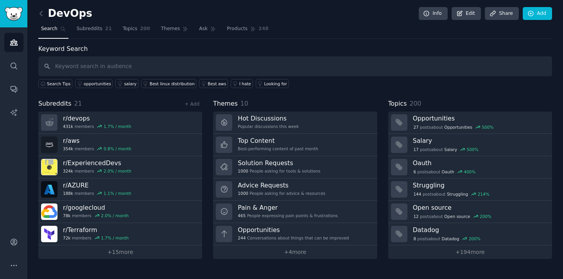
click at [37, 14] on div "DevOps Info Edit Share Add Search Subreddits 21 Topics 200 Themes Ask Products …" at bounding box center [295, 139] width 536 height 279
click at [44, 13] on icon at bounding box center [41, 13] width 8 height 8
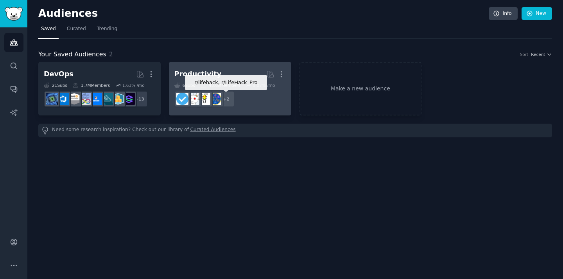
click at [247, 101] on dd "r/lifehack, r/LifeHack_Pro + 2" at bounding box center [229, 99] width 111 height 22
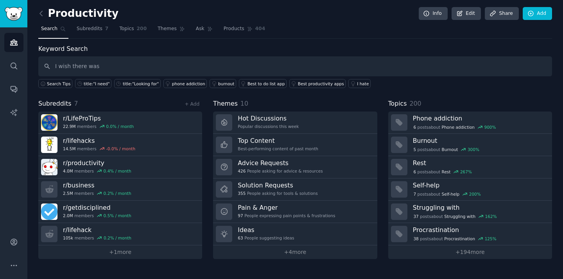
type input "I wish there was"
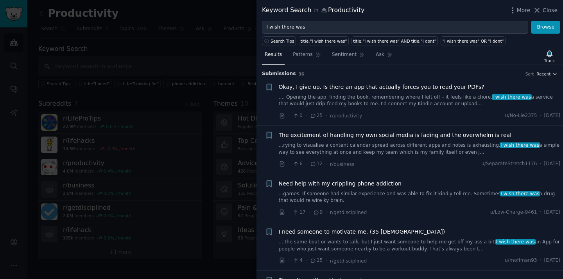
click at [336, 97] on link ".... Opening the app, finding the book, remembering where I left off – it feels…" at bounding box center [420, 101] width 282 height 14
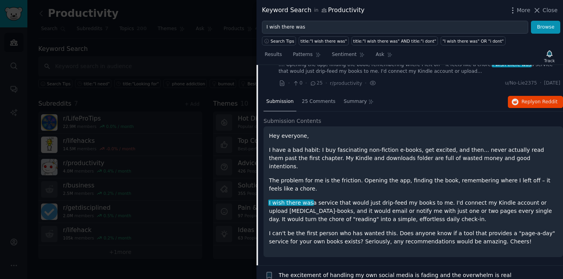
scroll to position [36, 0]
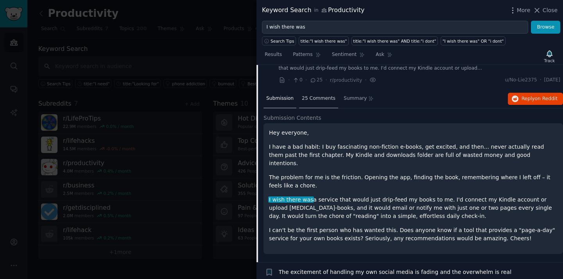
click at [313, 95] on span "25 Comments" at bounding box center [319, 98] width 34 height 7
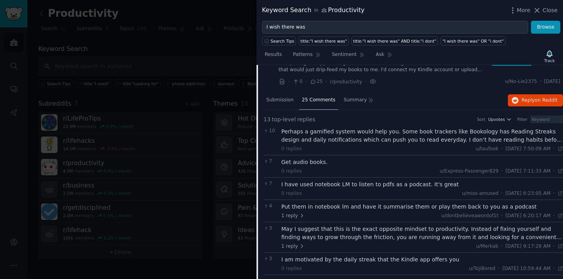
scroll to position [0, 0]
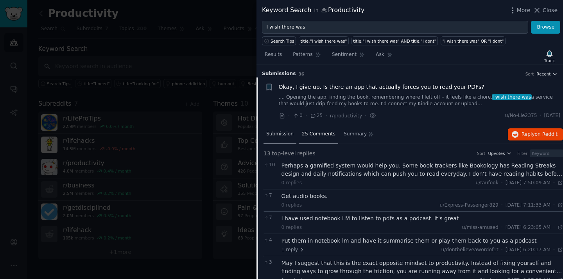
click at [278, 133] on span "Submission" at bounding box center [279, 134] width 27 height 7
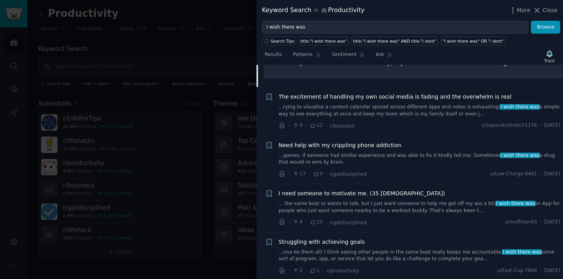
scroll to position [272, 0]
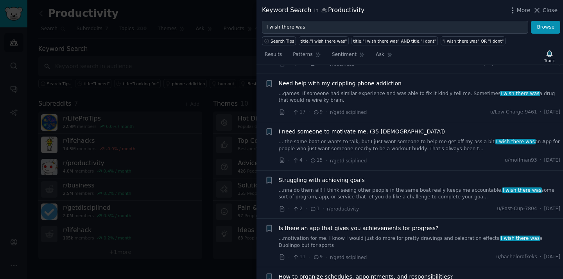
click at [327, 139] on link "... the same boat or wants to talk, but I just want someone to help me get off …" at bounding box center [420, 145] width 282 height 14
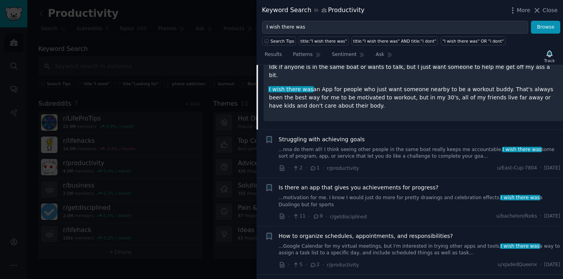
scroll to position [301, 0]
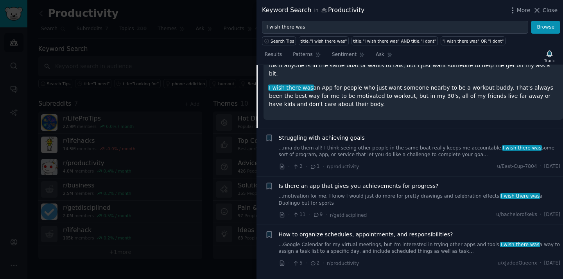
click at [327, 193] on link "...motivation for me. I know I would just do more for pretty drawings and celeb…" at bounding box center [420, 200] width 282 height 14
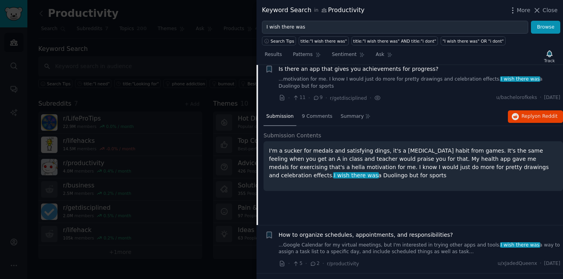
scroll to position [216, 0]
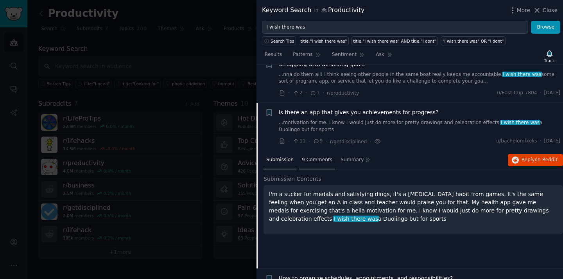
click at [329, 161] on span "9 Comments" at bounding box center [317, 159] width 30 height 7
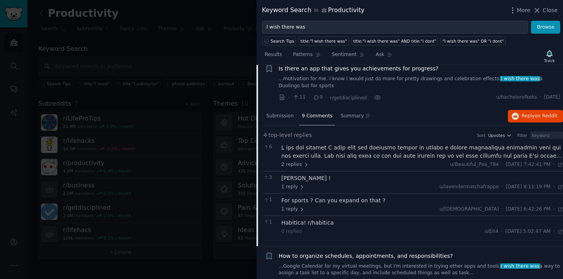
scroll to position [262, 0]
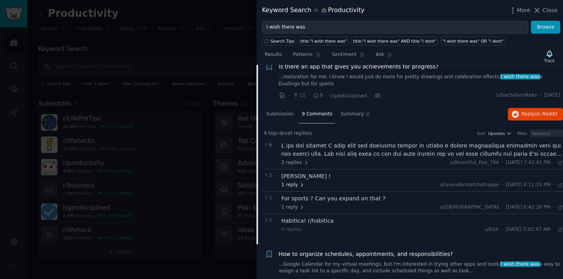
click at [301, 185] on icon at bounding box center [301, 184] width 5 height 5
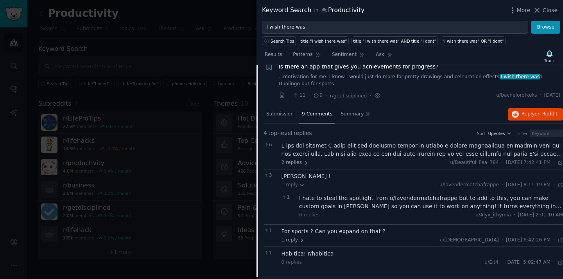
click at [304, 166] on div "6 2 replies u/Beautiful_Pea_784 · Sat 2/1/2025, 7:42:41 PM Sat 2/1/2025 ·" at bounding box center [412, 154] width 299 height 30
click at [303, 165] on icon at bounding box center [305, 162] width 5 height 5
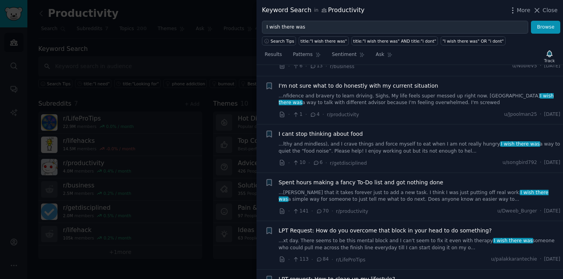
scroll to position [623, 0]
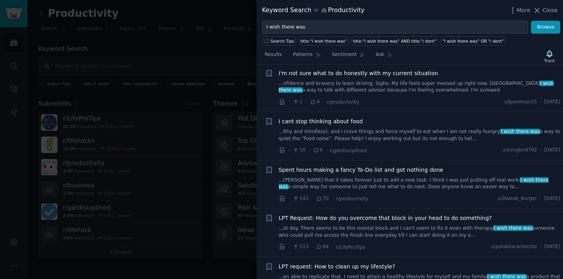
click at [317, 166] on span "Spent hours making a fancy To-Do list and got nothing done" at bounding box center [361, 170] width 165 height 8
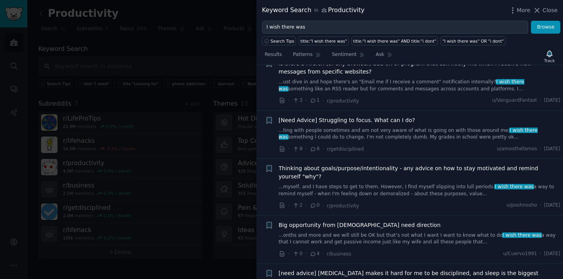
scroll to position [975, 0]
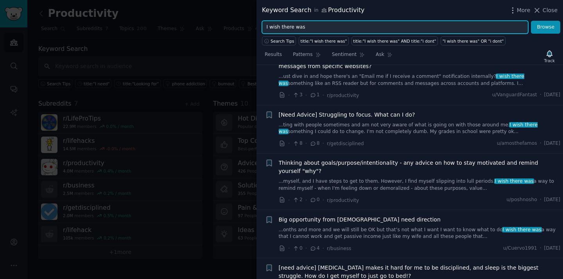
click at [319, 30] on input "I wish there was" at bounding box center [395, 27] width 266 height 13
click at [531, 21] on button "Browse" at bounding box center [545, 27] width 29 height 13
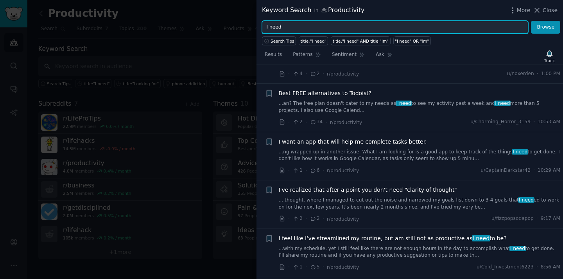
scroll to position [49, 0]
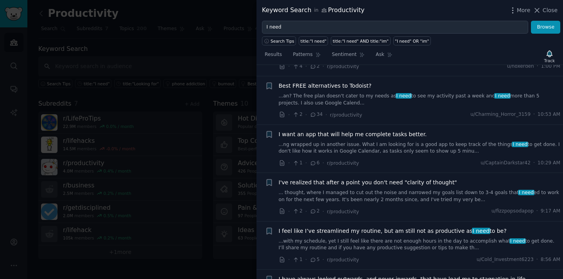
click at [351, 153] on link "...ng wrapped up in another issue. What I am looking for is a good app to keep …" at bounding box center [420, 148] width 282 height 14
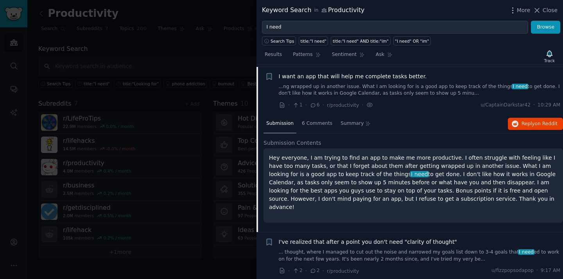
scroll to position [109, 0]
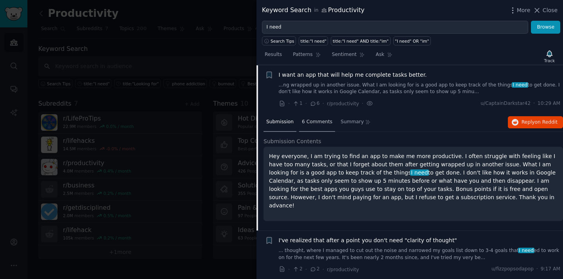
click at [322, 122] on span "6 Comments" at bounding box center [317, 121] width 30 height 7
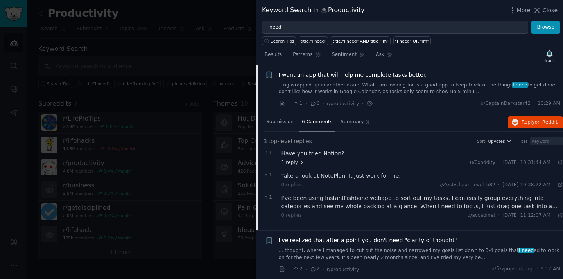
click at [303, 161] on icon at bounding box center [301, 161] width 5 height 5
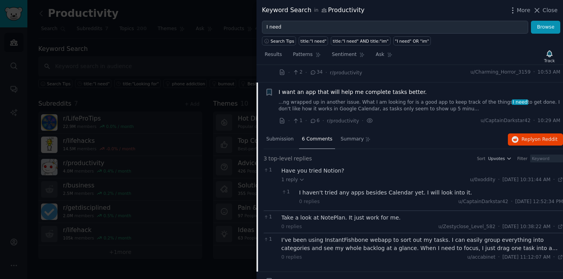
scroll to position [0, 0]
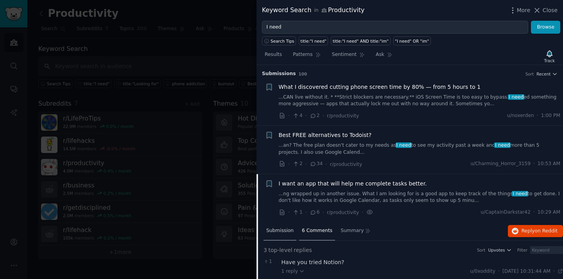
click at [294, 233] on div "Submission" at bounding box center [279, 231] width 33 height 19
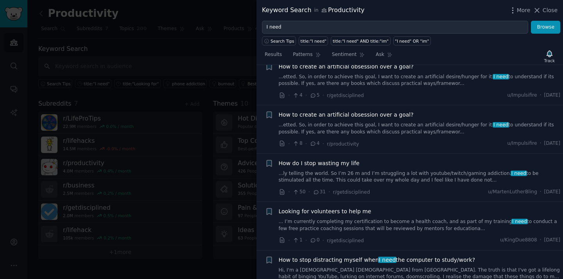
scroll to position [526, 0]
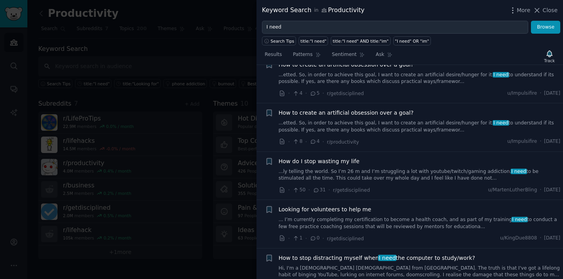
click at [326, 166] on div "How do I stop wasting my life ...ly telling the world. So I’m 26 m and I’m stru…" at bounding box center [420, 169] width 282 height 25
click at [348, 172] on link "...ly telling the world. So I’m 26 m and I’m struggling a lot with youtube/twit…" at bounding box center [420, 175] width 282 height 14
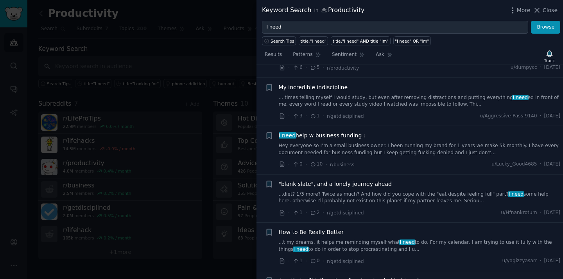
scroll to position [1524, 0]
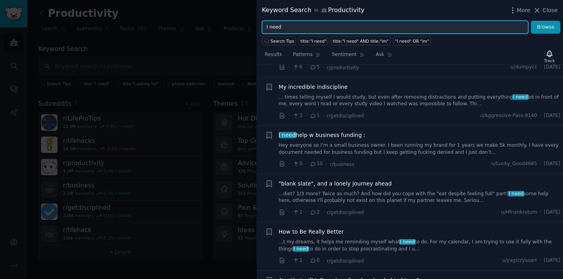
click at [303, 21] on input "I need" at bounding box center [395, 27] width 266 height 13
type input "I need an app"
click at [531, 21] on button "Browse" at bounding box center [545, 27] width 29 height 13
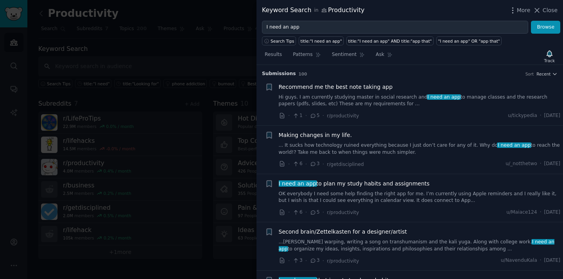
click at [324, 98] on link "Hi guys. I am currently studying master in social research and I need an app to…" at bounding box center [420, 101] width 282 height 14
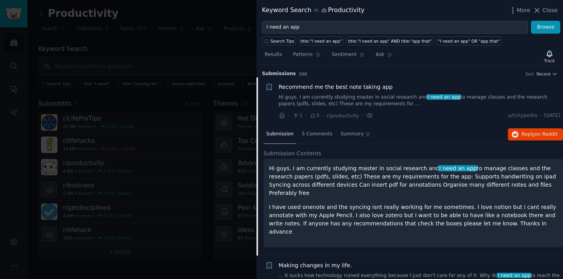
scroll to position [12, 0]
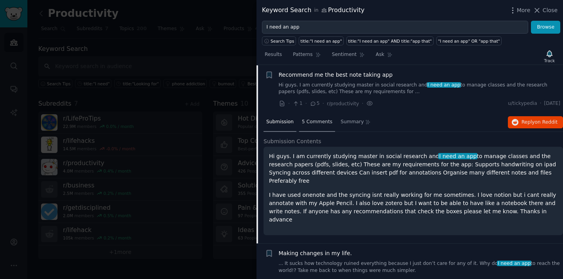
click at [316, 116] on div "5 Comments" at bounding box center [317, 122] width 36 height 19
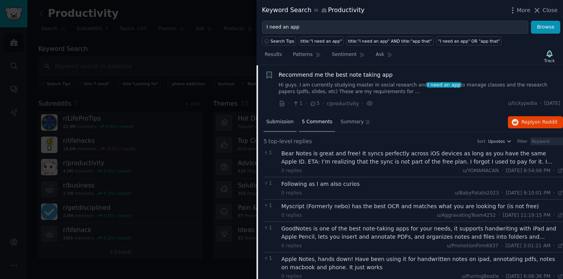
click at [285, 123] on span "Submission" at bounding box center [279, 121] width 27 height 7
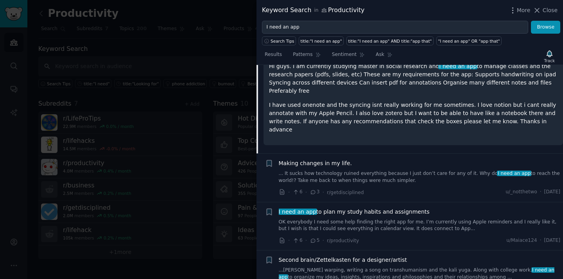
scroll to position [111, 0]
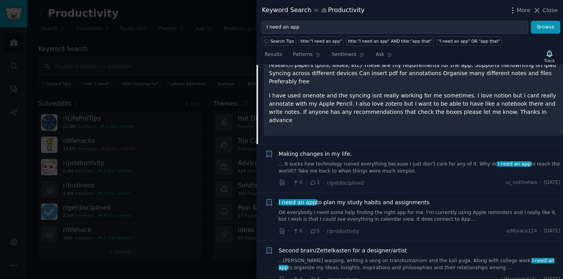
click at [357, 198] on div "I need an app to plan my study habits and assignments OK everybody I need some …" at bounding box center [420, 210] width 282 height 25
click at [355, 198] on span "I need an app to plan my study habits and assignments" at bounding box center [354, 202] width 151 height 8
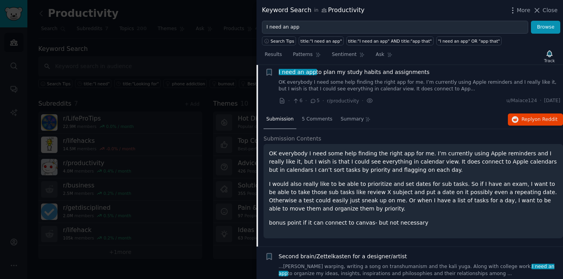
scroll to position [109, 0]
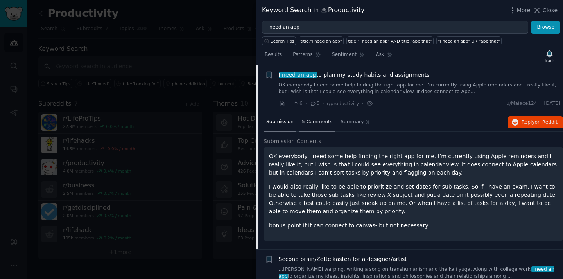
click at [311, 119] on span "5 Comments" at bounding box center [317, 121] width 30 height 7
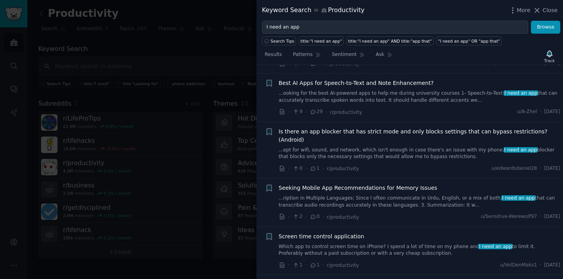
scroll to position [600, 0]
click at [233, 132] on div at bounding box center [281, 139] width 563 height 279
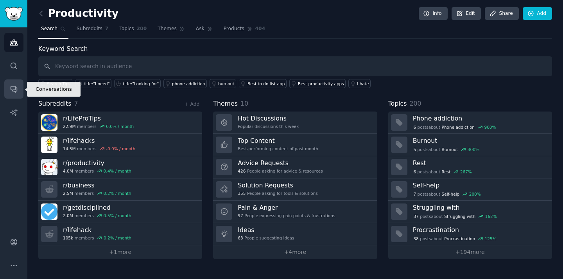
click at [12, 88] on icon "Sidebar" at bounding box center [14, 89] width 8 height 8
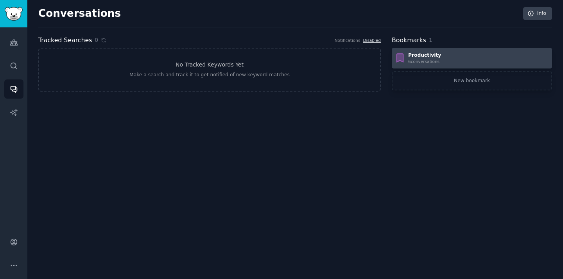
click at [430, 58] on div "Productivity" at bounding box center [424, 55] width 33 height 7
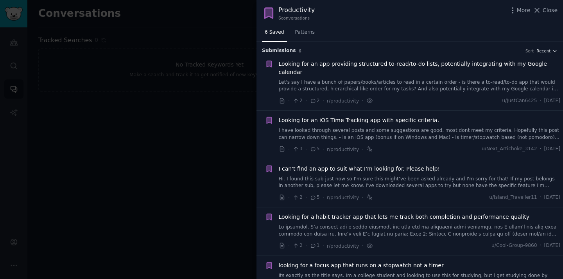
click at [330, 63] on span "Looking for an app providing structured to-read/to-do lists, potentially integr…" at bounding box center [420, 68] width 282 height 16
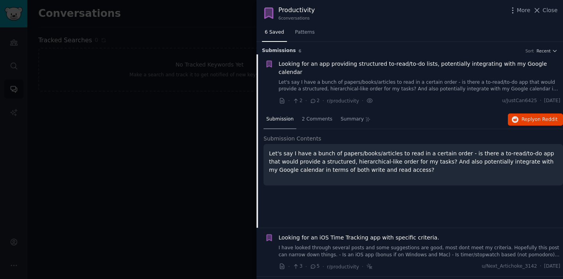
scroll to position [12, 0]
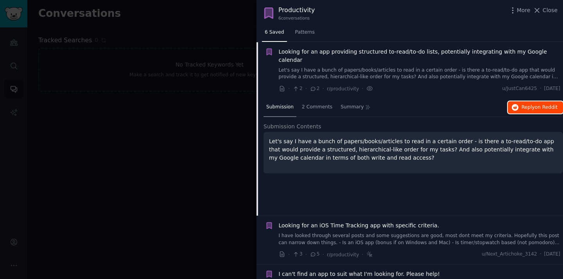
click at [518, 104] on button "Reply on Reddit" at bounding box center [535, 107] width 55 height 13
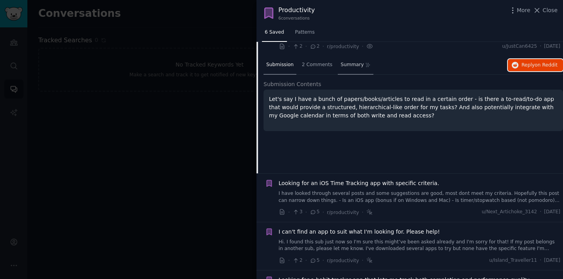
scroll to position [70, 0]
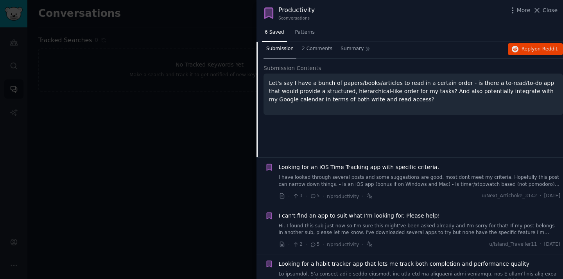
click at [350, 163] on div "Looking for an iOS Time Tracking app with specific criteria. I have looked thro…" at bounding box center [420, 175] width 282 height 25
click at [354, 163] on span "Looking for an iOS Time Tracking app with specific criteria." at bounding box center [359, 167] width 161 height 8
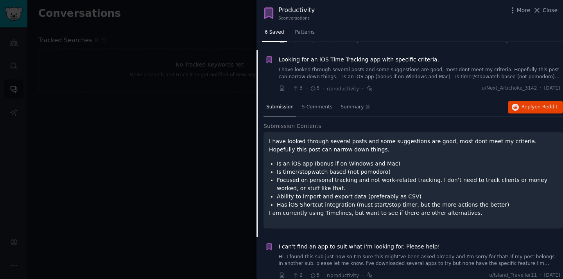
scroll to position [12, 0]
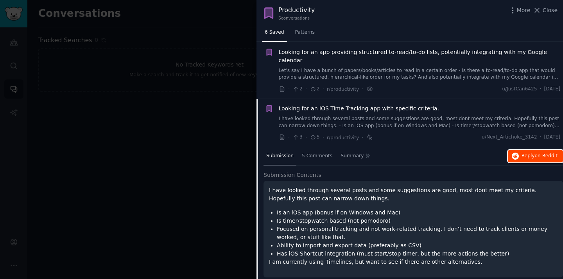
click at [527, 152] on span "Reply on Reddit" at bounding box center [539, 155] width 36 height 7
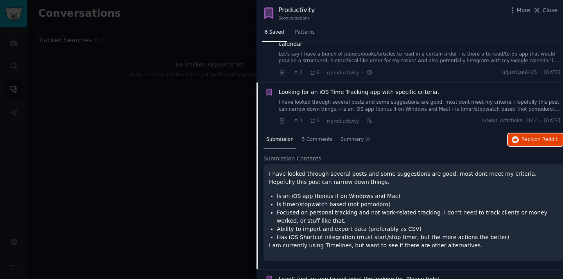
scroll to position [166, 0]
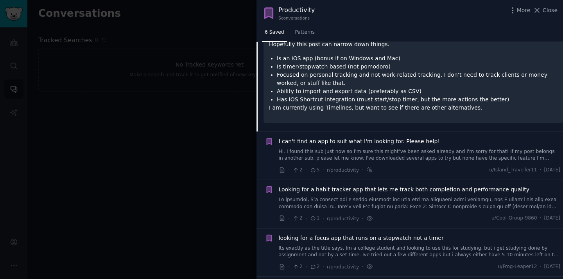
click at [369, 148] on link "Hi. I found this sub just now so I'm sure this might’ve been asked already and …" at bounding box center [420, 155] width 282 height 14
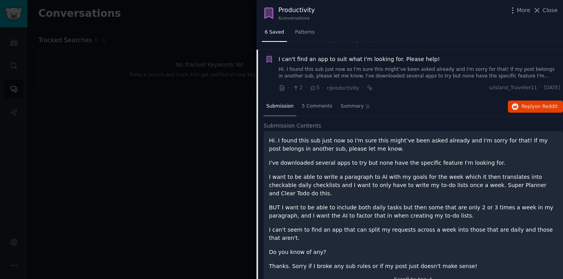
scroll to position [109, 0]
click at [518, 101] on button "Reply on Reddit" at bounding box center [535, 107] width 55 height 13
click at [372, 56] on span "I can't find an app to suit what I'm looking for. Please help!" at bounding box center [359, 60] width 161 height 8
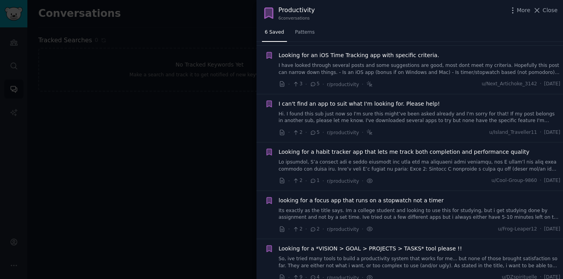
click at [346, 196] on span "looking for a focus app that runs on a stopwatch not a timer" at bounding box center [361, 200] width 165 height 8
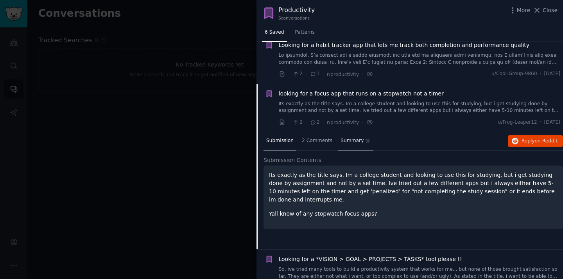
scroll to position [182, 0]
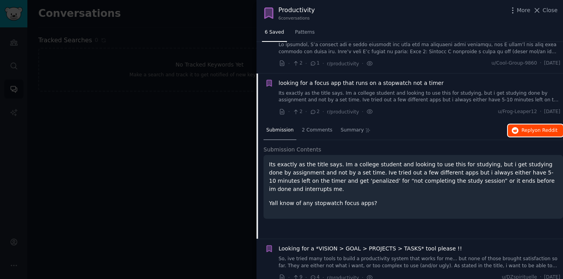
click at [539, 124] on button "Reply on Reddit" at bounding box center [535, 130] width 55 height 13
click at [364, 244] on span "Looking for a *VISION > GOAL > PROJECTS > TASKS* tool please !!" at bounding box center [370, 248] width 183 height 8
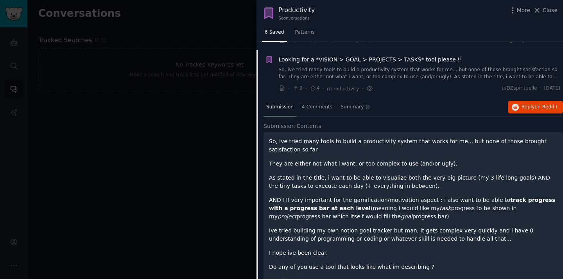
scroll to position [278, 0]
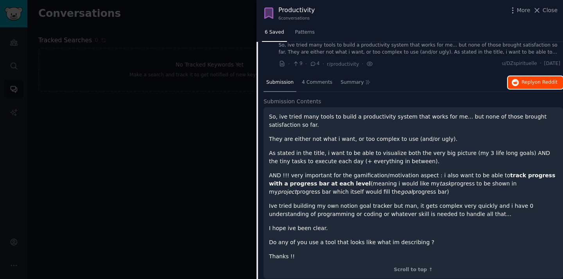
click at [523, 79] on span "Reply on Reddit" at bounding box center [539, 82] width 36 height 7
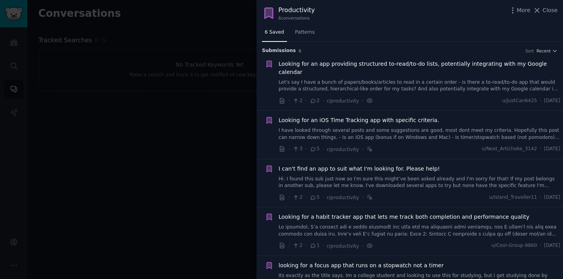
click at [353, 64] on span "Looking for an app providing structured to-read/to-do lists, potentially integr…" at bounding box center [420, 68] width 282 height 16
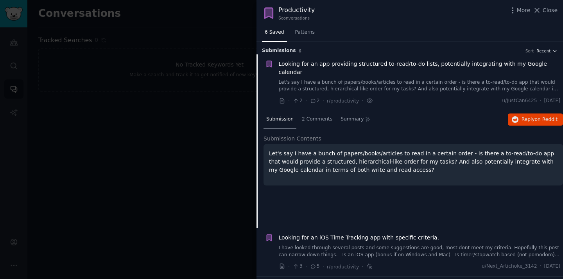
scroll to position [12, 0]
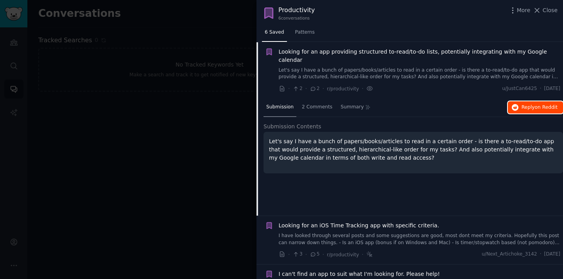
click at [523, 104] on span "Reply on Reddit" at bounding box center [539, 107] width 36 height 7
click at [192, 138] on div at bounding box center [281, 139] width 563 height 279
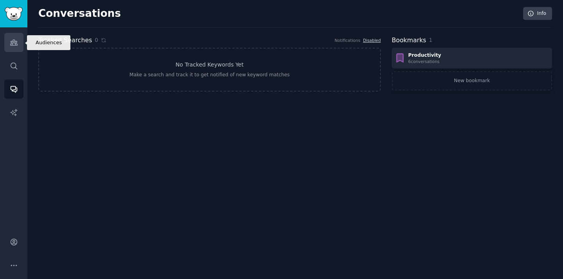
click at [15, 42] on icon "Sidebar" at bounding box center [14, 42] width 8 height 8
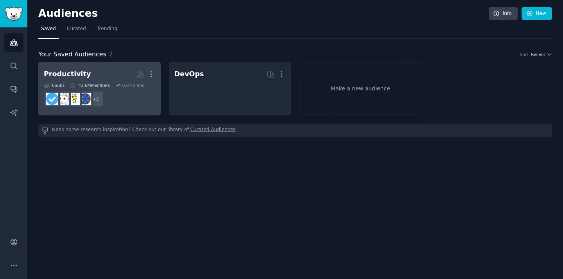
click at [124, 80] on h2 "Productivity More" at bounding box center [99, 74] width 111 height 14
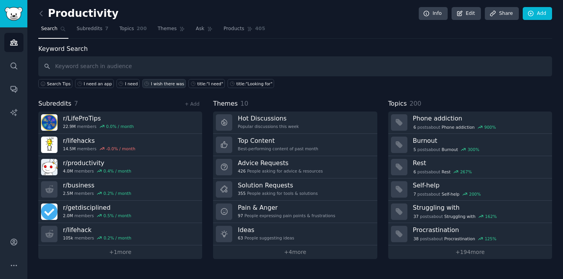
click at [166, 84] on div "I wish there was" at bounding box center [167, 83] width 33 height 5
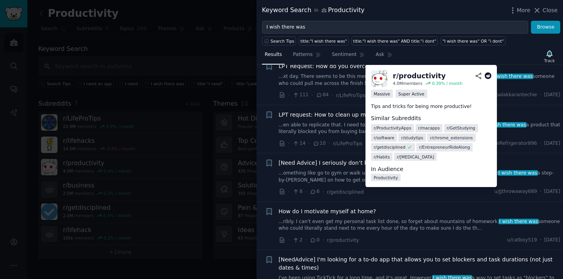
scroll to position [561, 0]
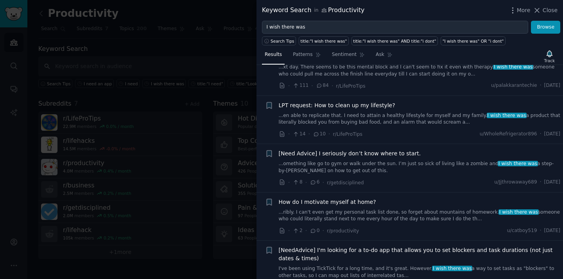
click at [343, 156] on span "[Need Advice] I seriously don’t know where to start." at bounding box center [350, 153] width 142 height 8
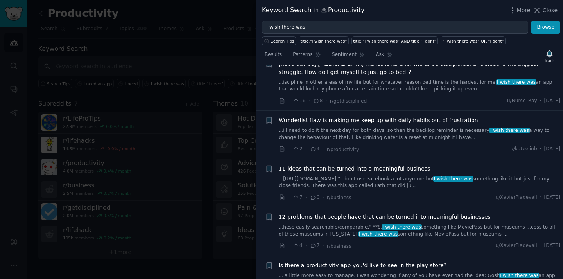
scroll to position [1274, 0]
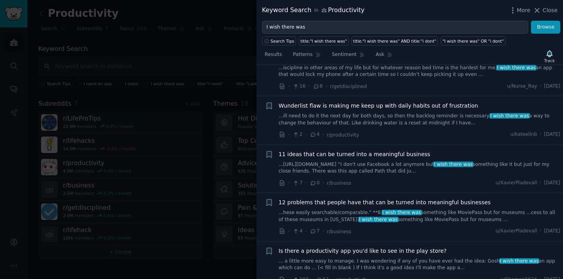
click at [211, 91] on div at bounding box center [281, 139] width 563 height 279
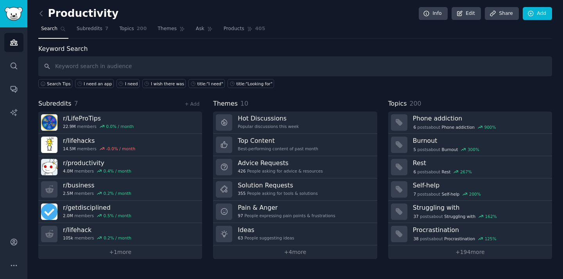
click at [393, 38] on nav "Search Subreddits 7 Topics 200 Themes Ask Products 405" at bounding box center [295, 31] width 514 height 16
